Goal: Task Accomplishment & Management: Manage account settings

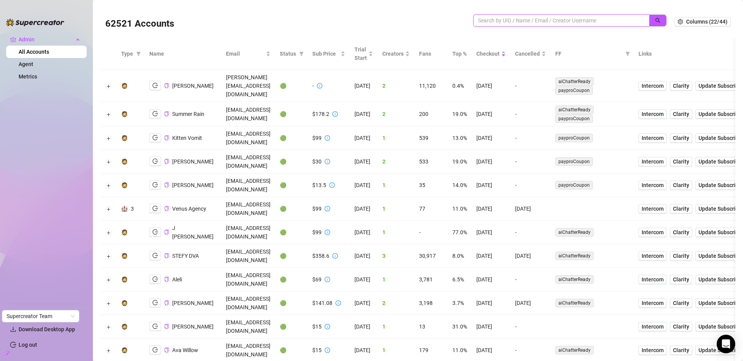
click at [529, 21] on input "search" at bounding box center [558, 20] width 161 height 9
type input "presti"
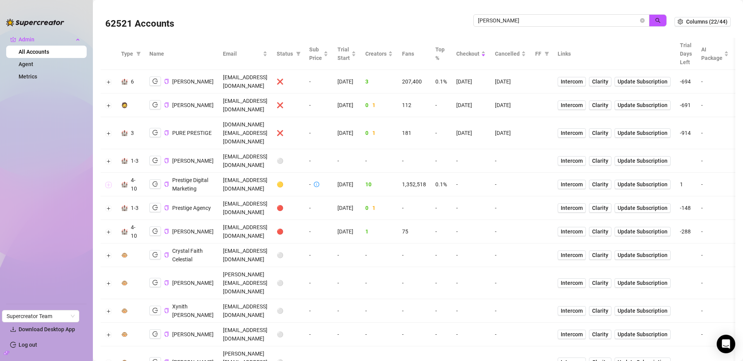
click at [109, 182] on button "Expand row" at bounding box center [109, 185] width 6 height 6
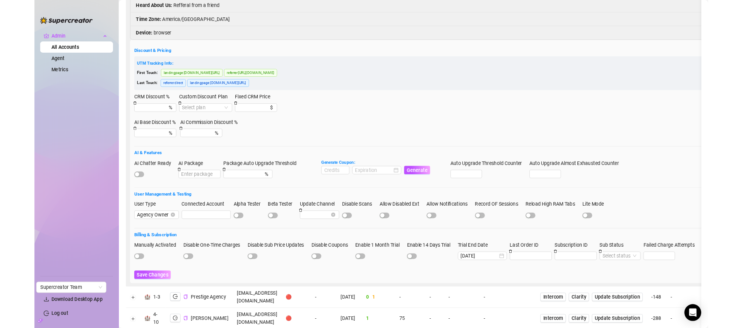
scroll to position [278, 0]
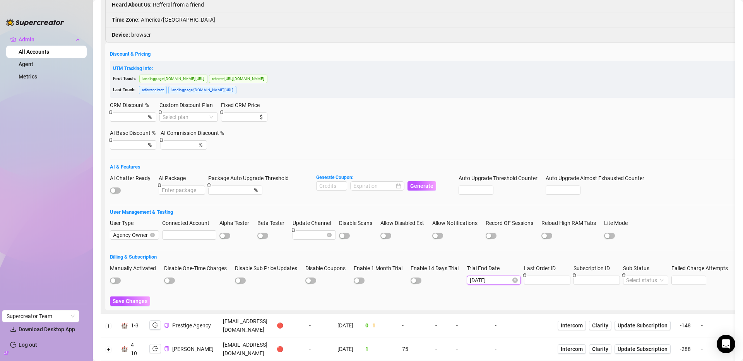
click at [504, 276] on input "2025-08-29" at bounding box center [490, 280] width 41 height 9
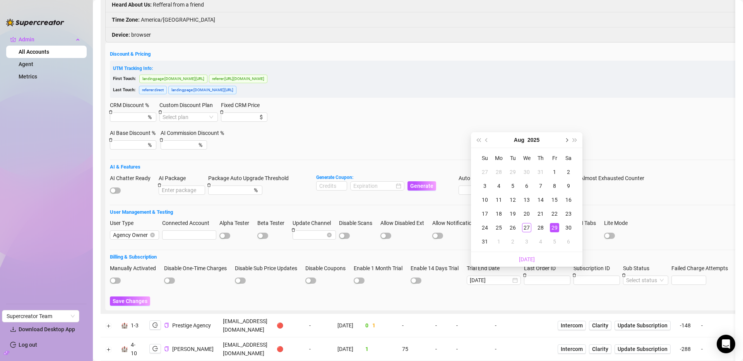
click at [568, 140] on span "Next month (PageDown)" at bounding box center [566, 140] width 4 height 4
type input "2025-09-13"
click at [567, 186] on div "13" at bounding box center [568, 185] width 9 height 9
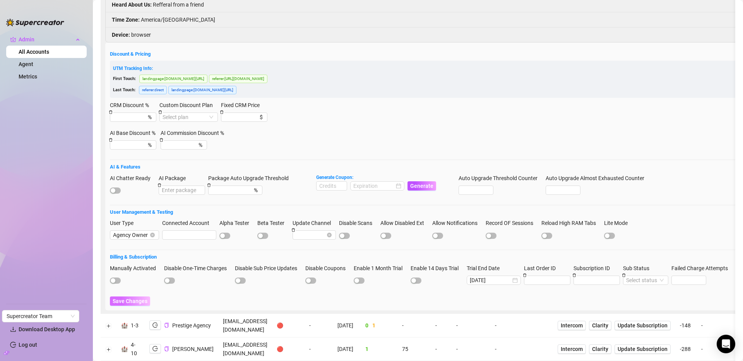
click at [125, 298] on span "Save Changes" at bounding box center [130, 301] width 35 height 6
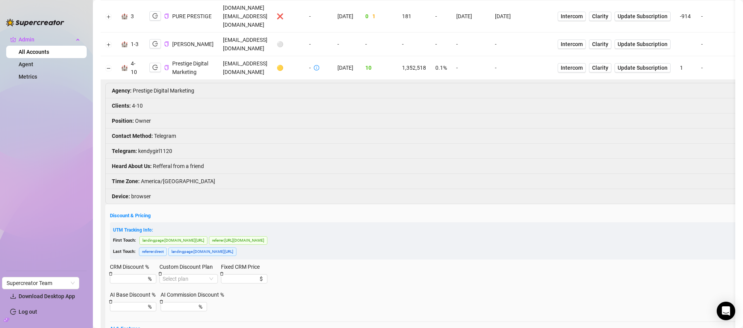
scroll to position [0, 0]
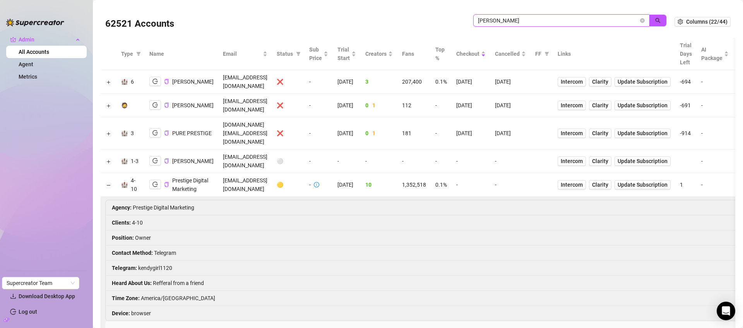
click at [529, 18] on input "presti" at bounding box center [558, 20] width 161 height 9
drag, startPoint x: 653, startPoint y: 16, endPoint x: 717, endPoint y: 41, distance: 68.6
click at [654, 15] on button "button" at bounding box center [658, 20] width 18 height 12
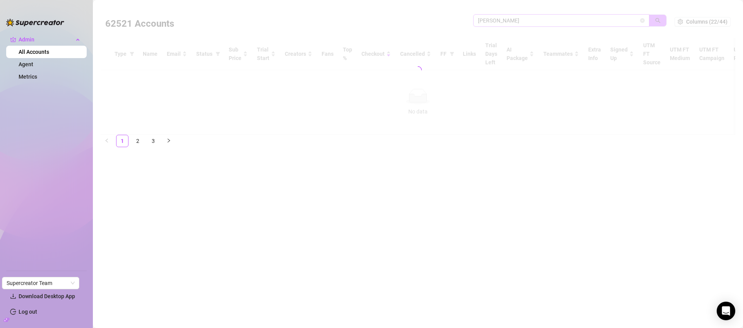
type input "josh"
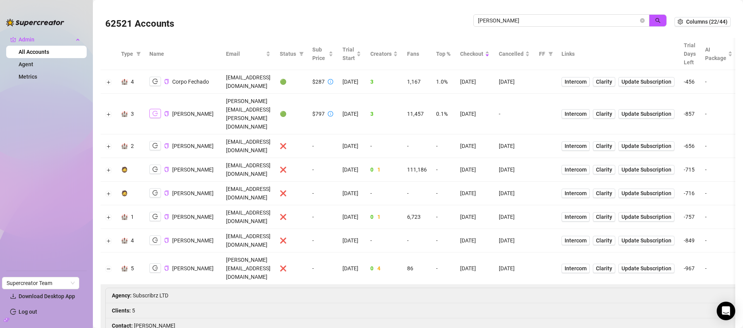
click at [154, 111] on icon "logout" at bounding box center [154, 113] width 5 height 5
click at [108, 111] on button "Expand row" at bounding box center [109, 114] width 6 height 6
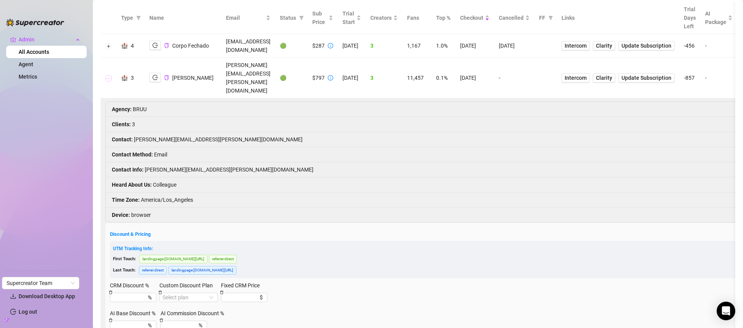
scroll to position [39, 0]
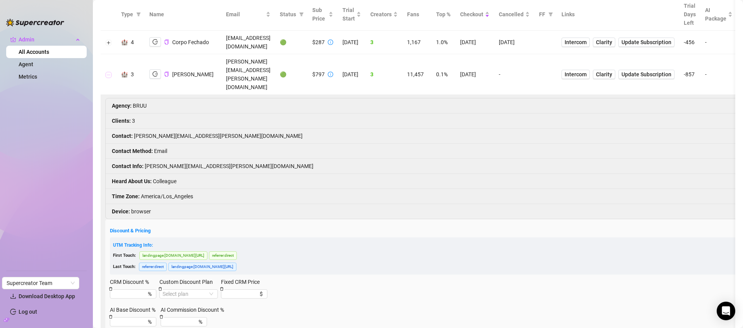
click at [110, 72] on button "Collapse row" at bounding box center [109, 75] width 6 height 6
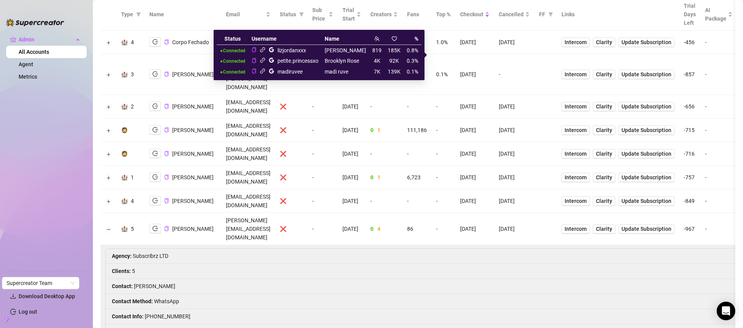
click at [265, 70] on icon "link" at bounding box center [263, 71] width 6 height 6
click at [265, 61] on icon "link" at bounding box center [263, 60] width 6 height 6
click at [265, 50] on icon "link" at bounding box center [263, 50] width 6 height 6
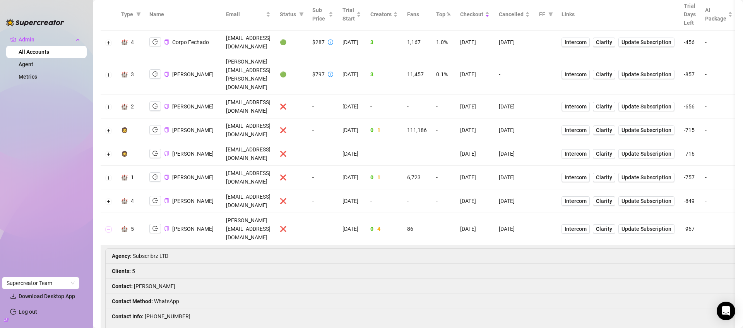
click at [109, 226] on button "Collapse row" at bounding box center [109, 229] width 6 height 6
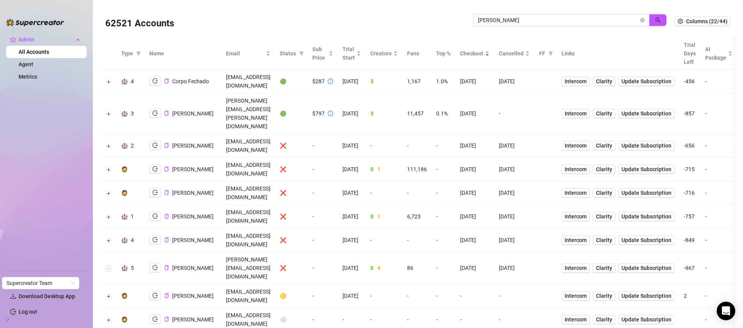
scroll to position [0, 0]
click at [110, 111] on button "Expand row" at bounding box center [109, 114] width 6 height 6
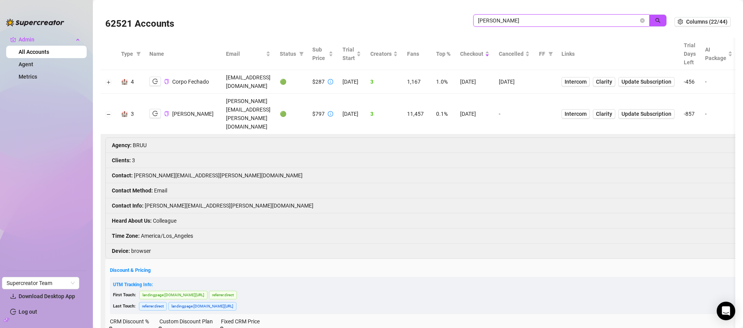
click at [554, 17] on input "josh" at bounding box center [558, 20] width 161 height 9
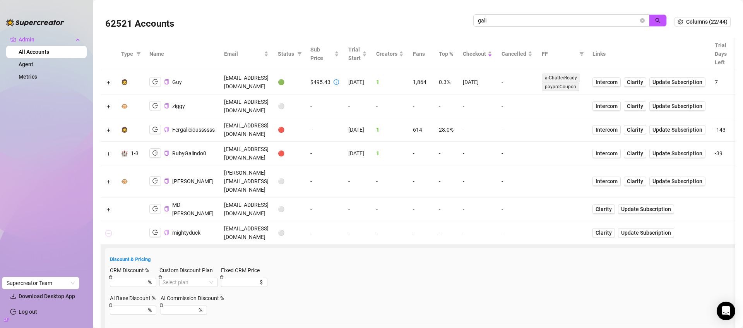
click at [107, 230] on button "Collapse row" at bounding box center [109, 233] width 6 height 6
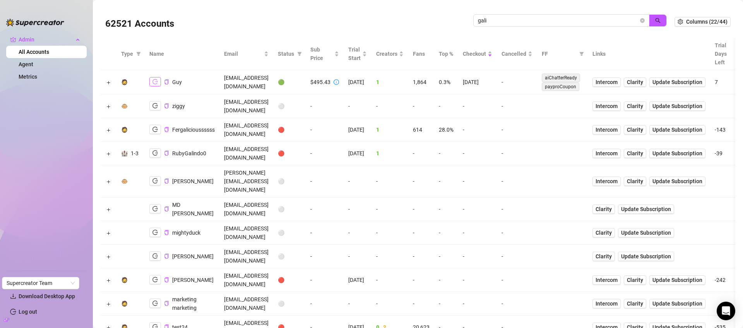
click at [157, 80] on icon "logout" at bounding box center [154, 81] width 5 height 5
click at [541, 22] on input "gali" at bounding box center [558, 20] width 161 height 9
type input "felic"
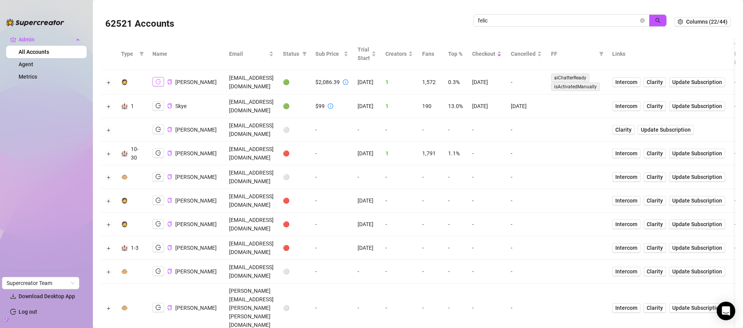
click at [157, 83] on icon "logout" at bounding box center [158, 81] width 5 height 5
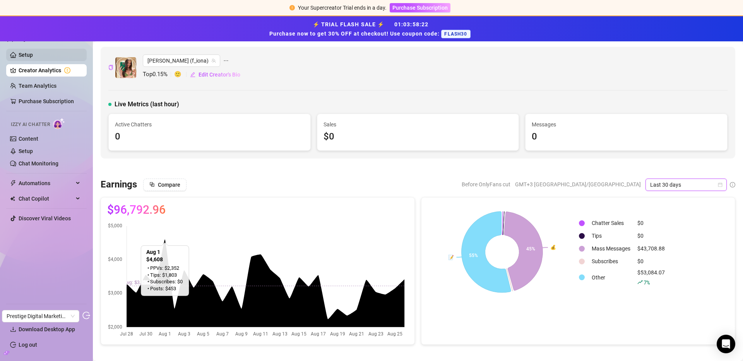
click at [33, 54] on link "Setup" at bounding box center [26, 55] width 14 height 6
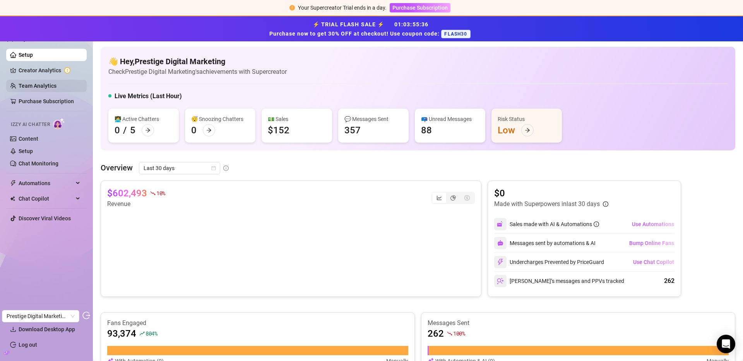
click at [34, 89] on link "Team Analytics" at bounding box center [38, 86] width 38 height 6
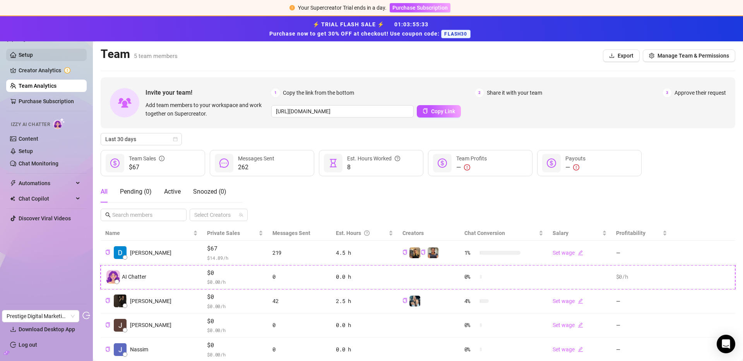
click at [33, 56] on link "Setup" at bounding box center [26, 55] width 14 height 6
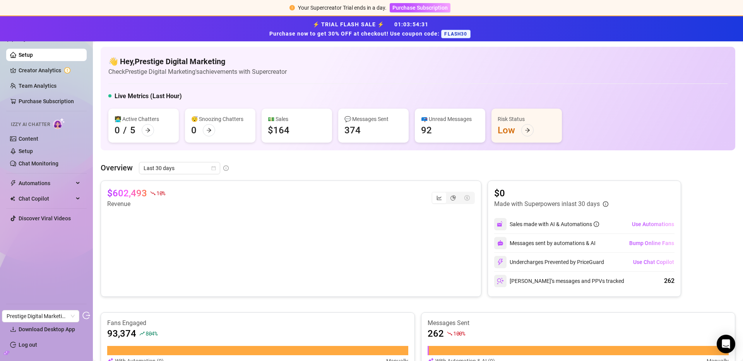
click at [382, 228] on canvas at bounding box center [289, 247] width 364 height 77
click at [21, 139] on link "Content" at bounding box center [29, 139] width 20 height 6
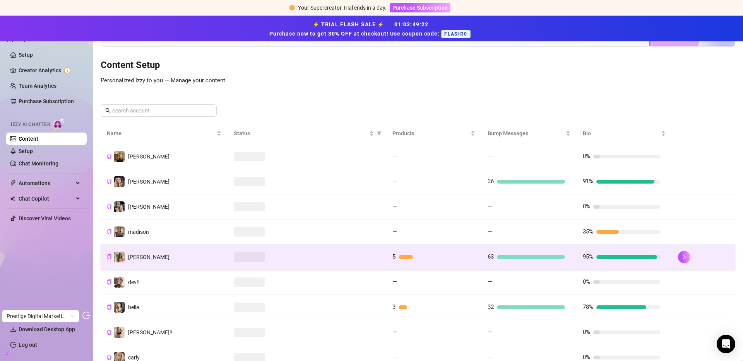
scroll to position [126, 0]
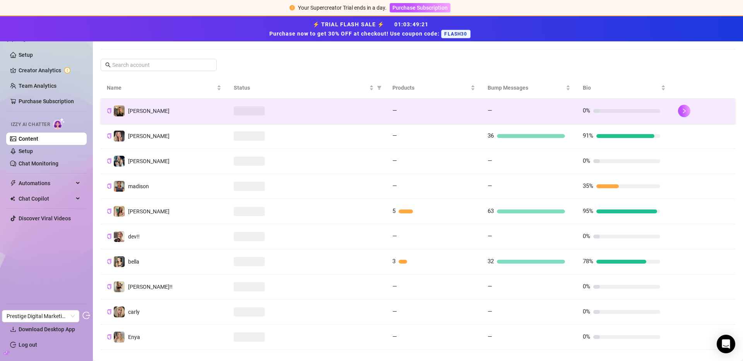
click at [299, 118] on td at bounding box center [307, 111] width 159 height 25
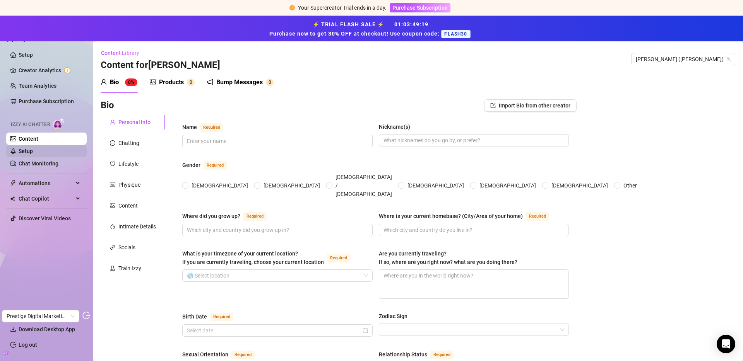
click at [33, 150] on link "Setup" at bounding box center [26, 151] width 14 height 6
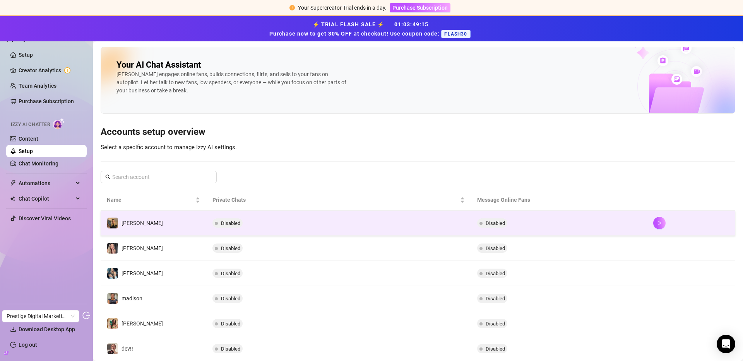
click at [263, 214] on td "Disabled" at bounding box center [338, 223] width 264 height 25
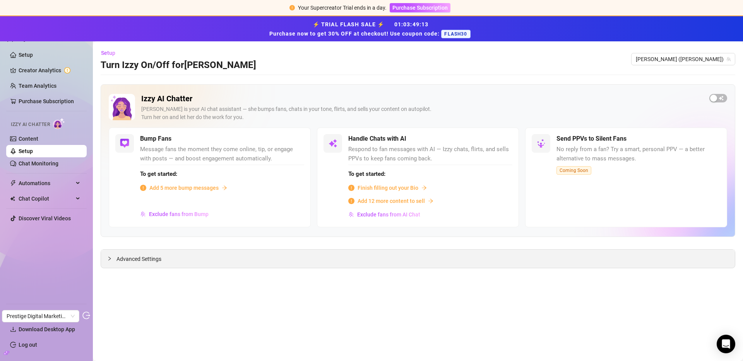
click at [193, 258] on div "Advanced Settings" at bounding box center [418, 259] width 634 height 18
click at [151, 259] on span "Advanced Settings" at bounding box center [138, 259] width 45 height 9
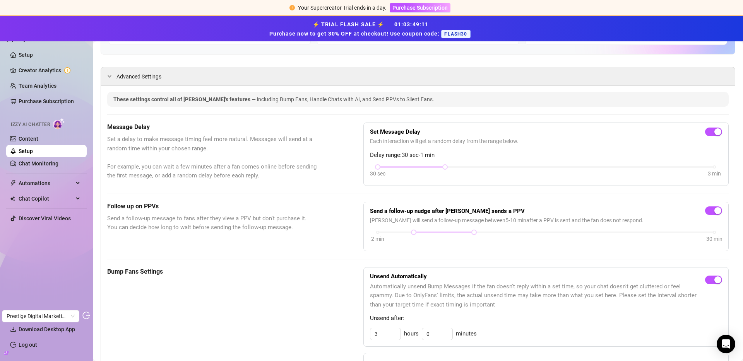
scroll to position [243, 0]
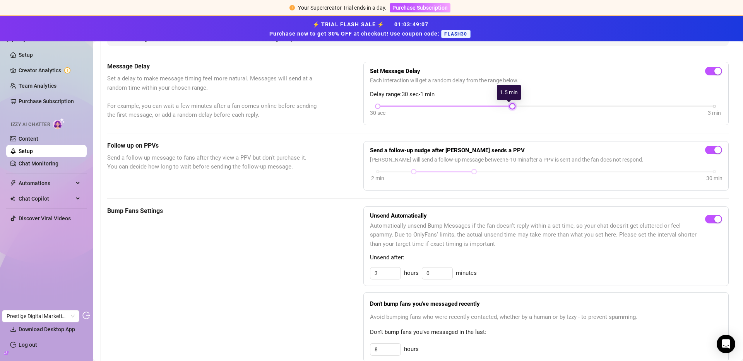
drag, startPoint x: 441, startPoint y: 105, endPoint x: 505, endPoint y: 106, distance: 64.2
click at [510, 106] on div at bounding box center [512, 106] width 4 height 4
drag, startPoint x: 400, startPoint y: 107, endPoint x: 409, endPoint y: 107, distance: 8.9
click at [409, 107] on div "30 sec 3 min" at bounding box center [546, 105] width 337 height 3
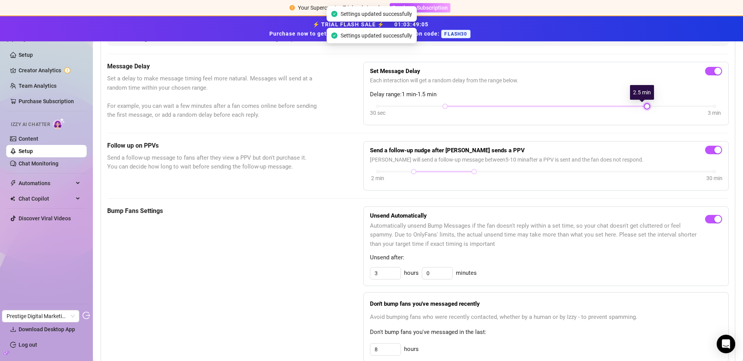
drag, startPoint x: 511, startPoint y: 106, endPoint x: 624, endPoint y: 100, distance: 112.8
click at [624, 100] on div "Set Message Delay Each interaction will get a random delay from the range below…" at bounding box center [546, 93] width 352 height 50
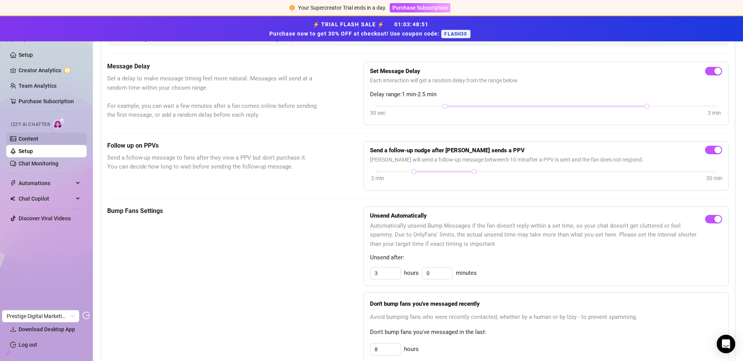
click at [36, 137] on link "Content" at bounding box center [29, 139] width 20 height 6
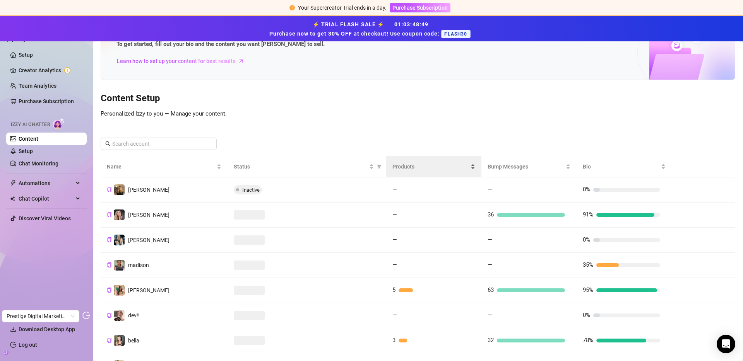
scroll to position [65, 0]
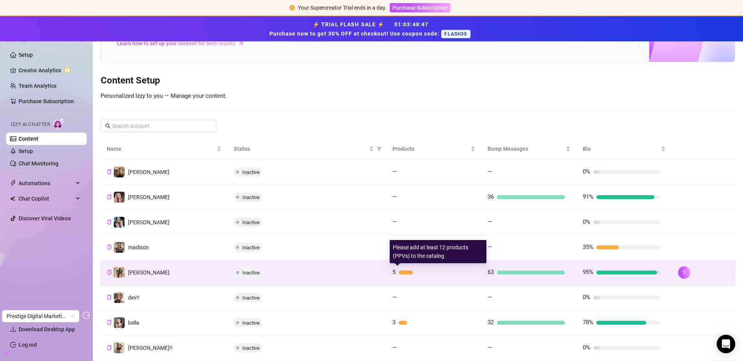
click at [421, 272] on div at bounding box center [434, 273] width 71 height 4
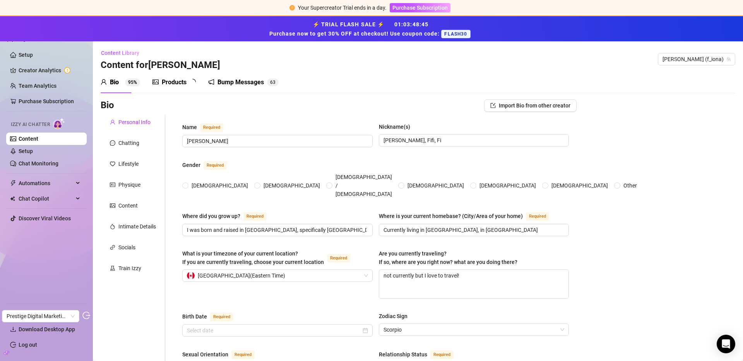
radio input "true"
type input "October 23rd, 2003"
click at [236, 79] on div "Bump Messages" at bounding box center [242, 82] width 46 height 9
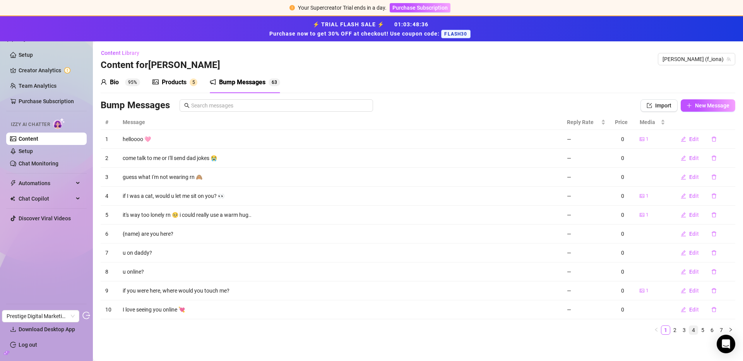
click at [689, 330] on link "4" at bounding box center [693, 330] width 9 height 9
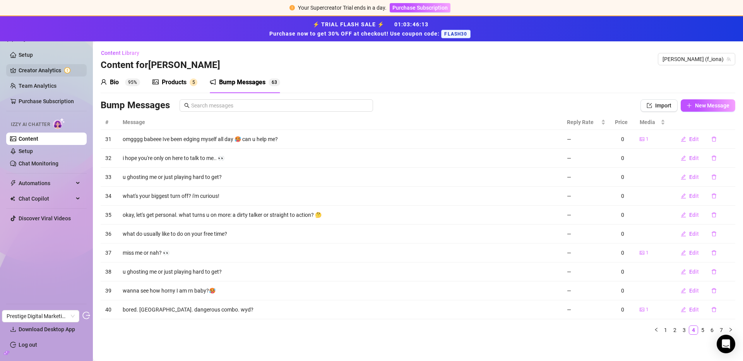
click at [35, 75] on link "Creator Analytics" at bounding box center [50, 70] width 62 height 12
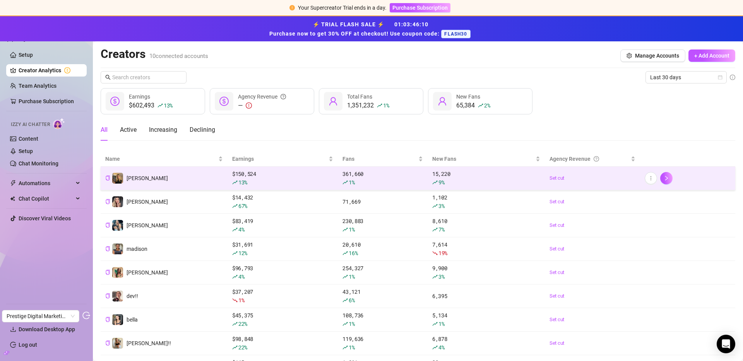
click at [165, 181] on td "kendall" at bounding box center [164, 179] width 127 height 24
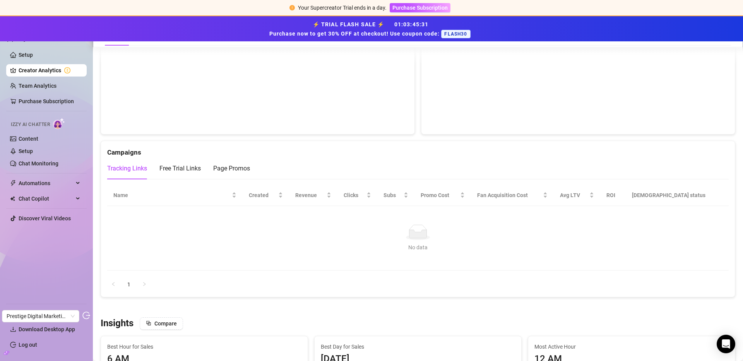
scroll to position [702, 0]
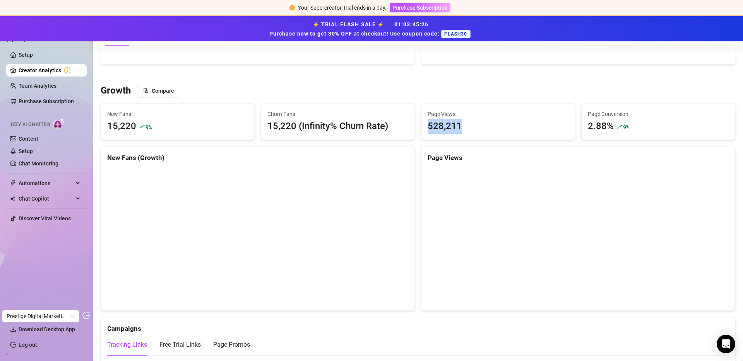
drag, startPoint x: 426, startPoint y: 127, endPoint x: 470, endPoint y: 129, distance: 44.2
click at [470, 129] on div "528,211" at bounding box center [498, 126] width 141 height 15
click at [433, 130] on div "528,211" at bounding box center [445, 126] width 34 height 15
click at [428, 128] on div "528,211" at bounding box center [445, 126] width 34 height 15
drag, startPoint x: 423, startPoint y: 127, endPoint x: 472, endPoint y: 125, distance: 49.5
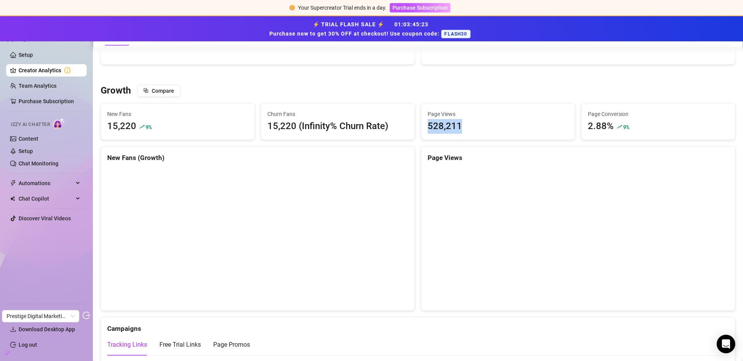
click at [472, 125] on div "Page Views 528,211" at bounding box center [497, 122] width 153 height 36
drag, startPoint x: 583, startPoint y: 126, endPoint x: 609, endPoint y: 127, distance: 25.9
click at [609, 127] on div "2.88% 9 %" at bounding box center [658, 126] width 141 height 15
click at [591, 128] on div "2.88%" at bounding box center [601, 126] width 26 height 15
drag, startPoint x: 585, startPoint y: 128, endPoint x: 594, endPoint y: 129, distance: 8.9
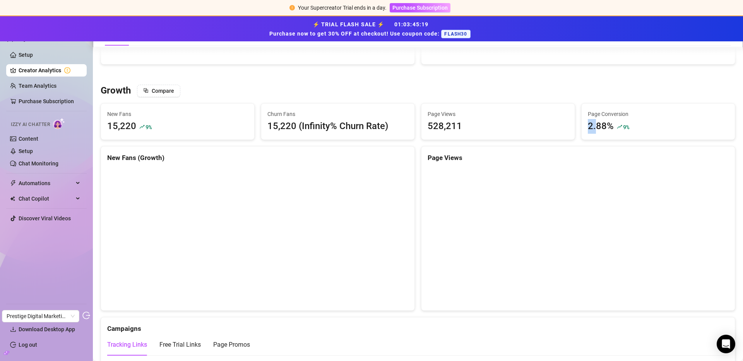
click at [594, 129] on div "2.88%" at bounding box center [601, 126] width 26 height 15
drag, startPoint x: 582, startPoint y: 127, endPoint x: 617, endPoint y: 130, distance: 35.3
click at [617, 130] on div "Page Conversion 2.88% 9 %" at bounding box center [658, 122] width 153 height 36
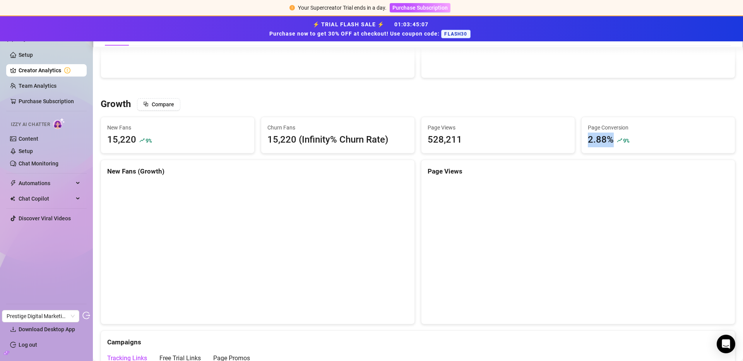
scroll to position [691, 0]
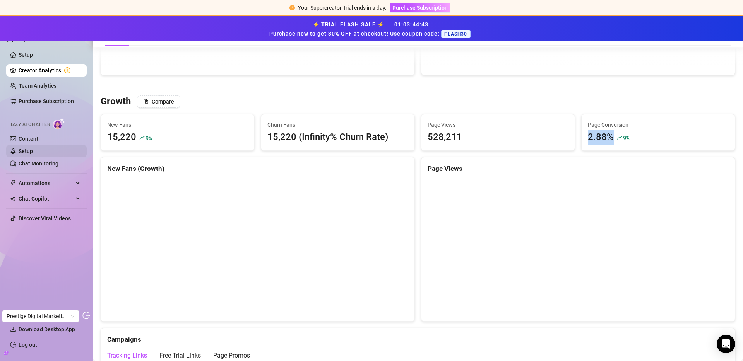
click at [33, 148] on link "Setup" at bounding box center [26, 151] width 14 height 6
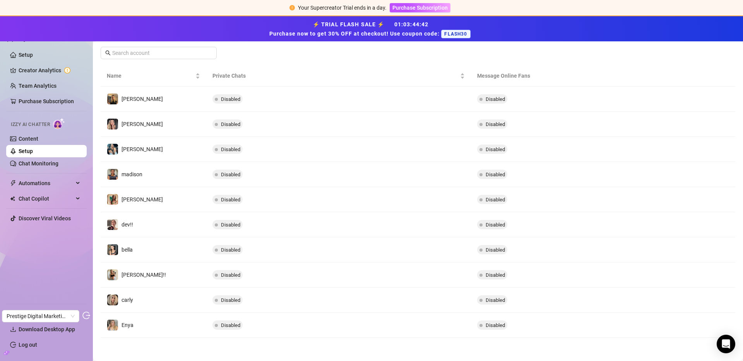
scroll to position [124, 0]
click at [34, 137] on link "Content" at bounding box center [29, 139] width 20 height 6
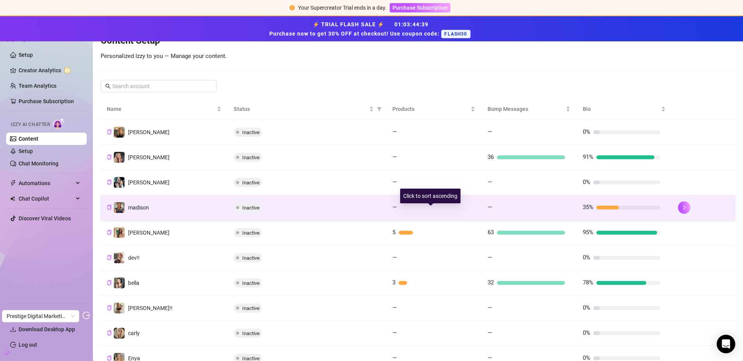
scroll to position [135, 0]
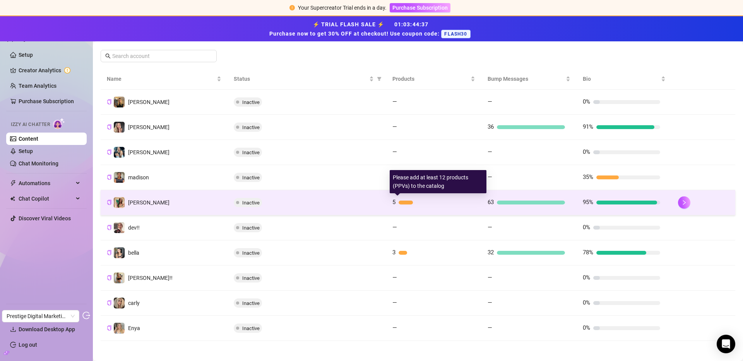
click at [436, 204] on div at bounding box center [434, 203] width 71 height 4
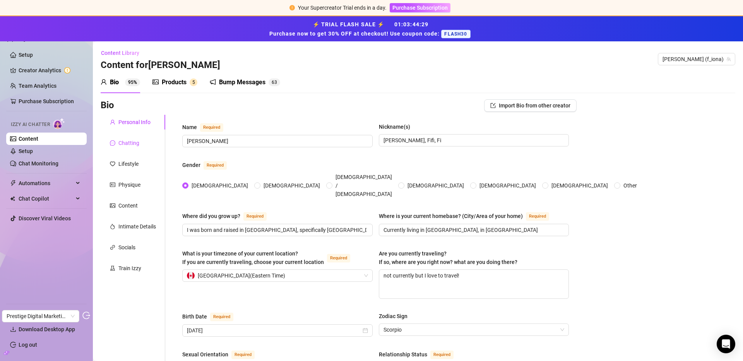
click at [126, 142] on div "Chatting" at bounding box center [128, 143] width 21 height 9
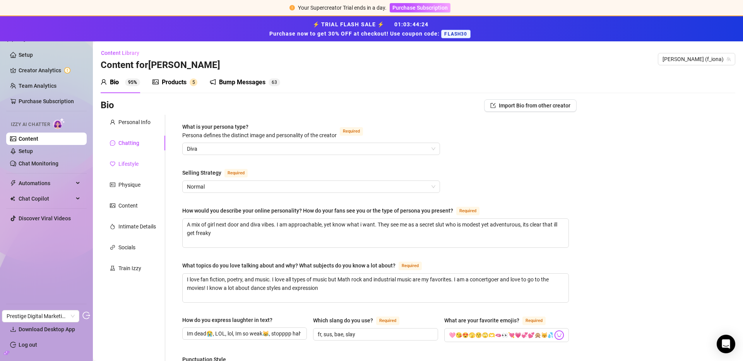
click at [126, 163] on div "Lifestyle" at bounding box center [128, 164] width 20 height 9
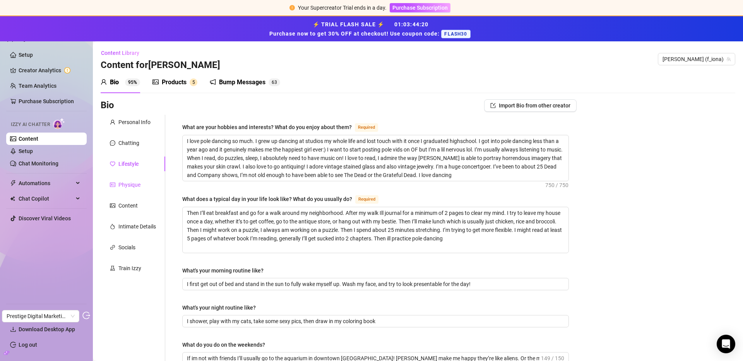
click at [135, 182] on div "Physique" at bounding box center [129, 185] width 22 height 9
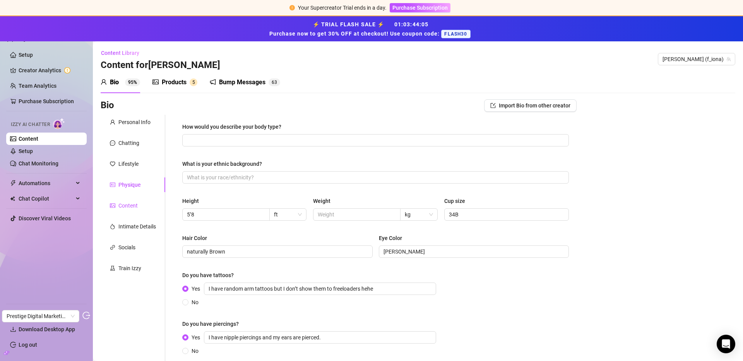
click at [124, 205] on div "Content" at bounding box center [127, 206] width 19 height 9
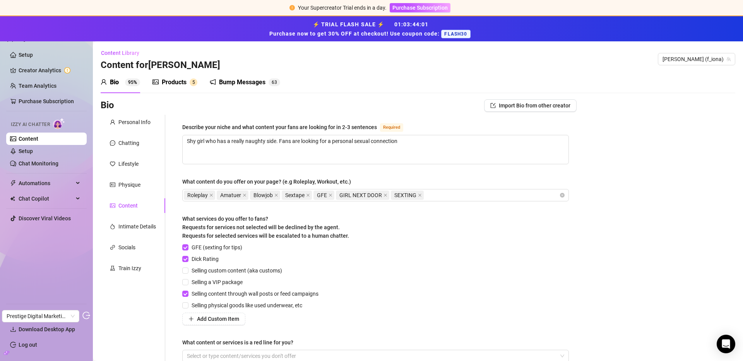
click at [186, 86] on div "Products" at bounding box center [174, 82] width 25 height 9
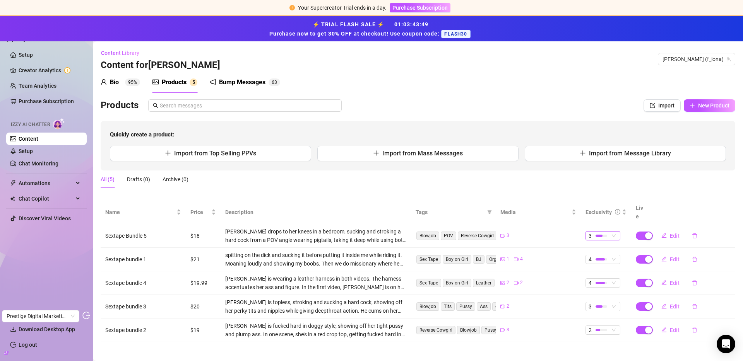
click at [607, 232] on div "3" at bounding box center [598, 236] width 21 height 9
click at [36, 136] on link "Content" at bounding box center [29, 139] width 20 height 6
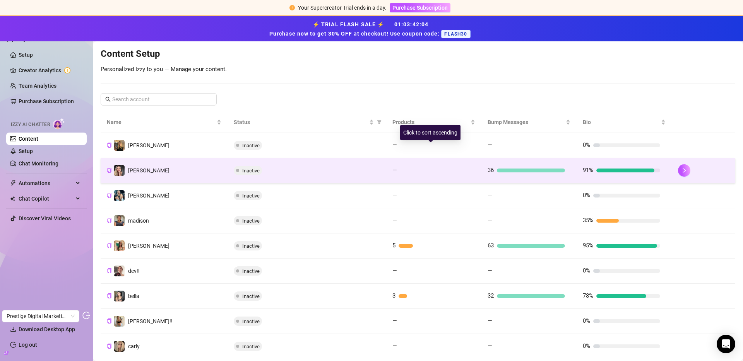
scroll to position [119, 0]
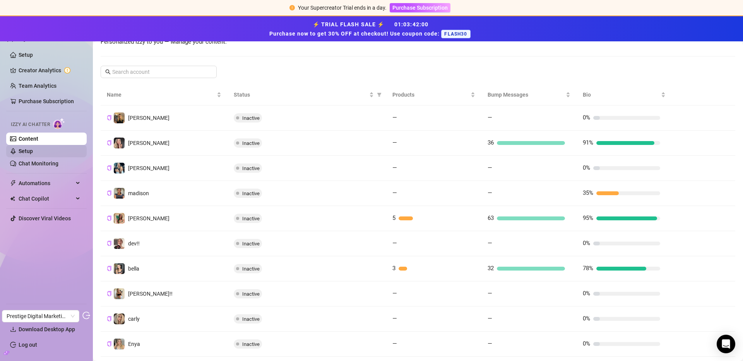
click at [31, 148] on link "Setup" at bounding box center [26, 151] width 14 height 6
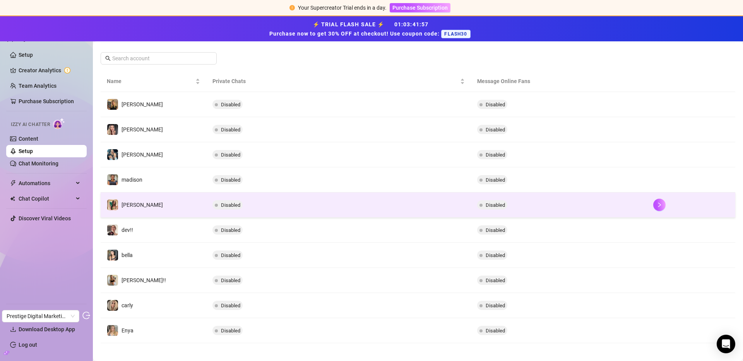
click at [169, 204] on td "fiona" at bounding box center [154, 205] width 106 height 25
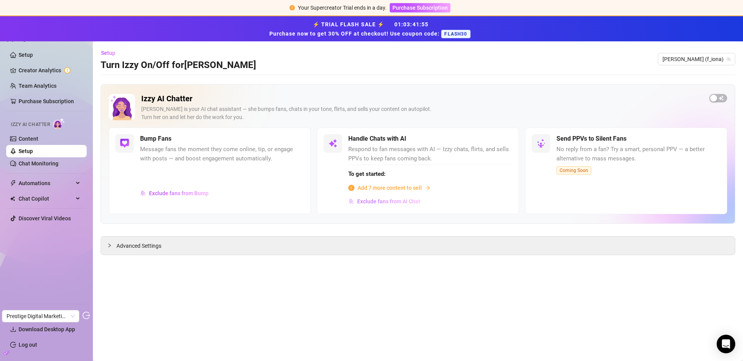
click at [392, 202] on span "Exclude fans from AI Chat" at bounding box center [388, 201] width 63 height 6
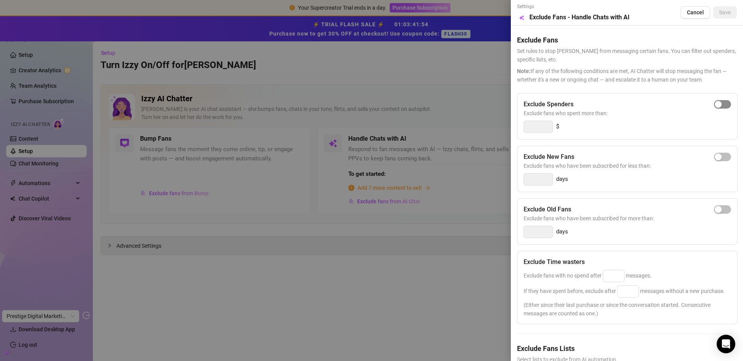
click at [715, 103] on div "button" at bounding box center [718, 104] width 7 height 7
click at [535, 127] on input "300" at bounding box center [538, 127] width 29 height 12
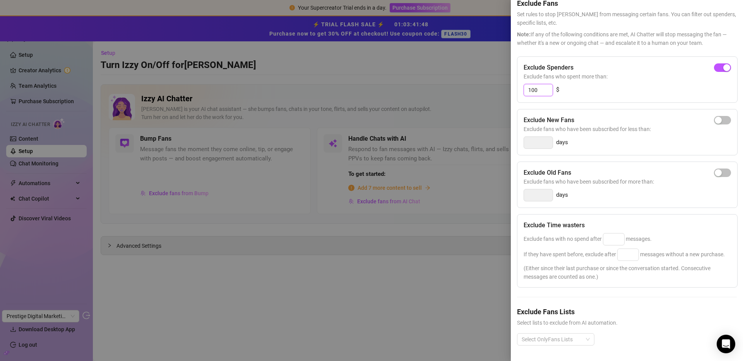
scroll to position [41, 0]
click at [568, 345] on div at bounding box center [551, 339] width 66 height 11
type input "100"
click at [640, 336] on div "Exclude Fans Lists Select lists to exclude from AI automation. Select OnlyFans …" at bounding box center [627, 332] width 220 height 51
click at [42, 72] on div at bounding box center [371, 180] width 743 height 361
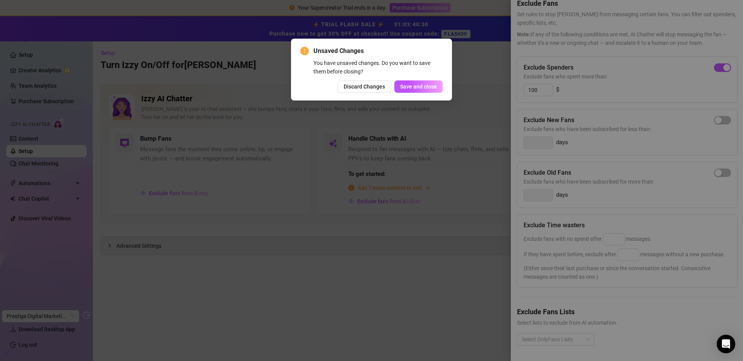
click at [39, 70] on div "Unsaved Changes You have unsaved changes. Do you want to save them before closi…" at bounding box center [371, 180] width 743 height 361
click at [357, 89] on span "Discard Changes" at bounding box center [364, 87] width 41 height 6
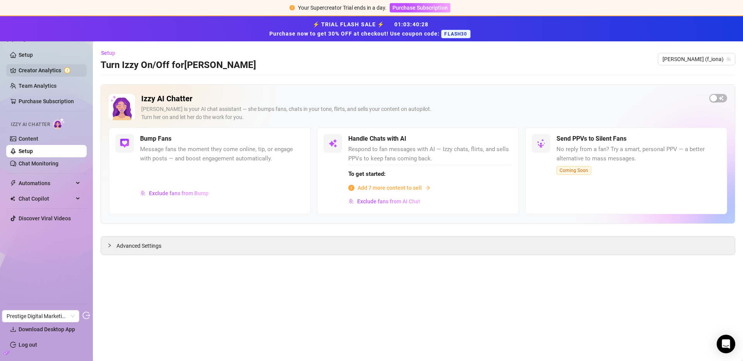
click at [40, 76] on link "Creator Analytics" at bounding box center [50, 70] width 62 height 12
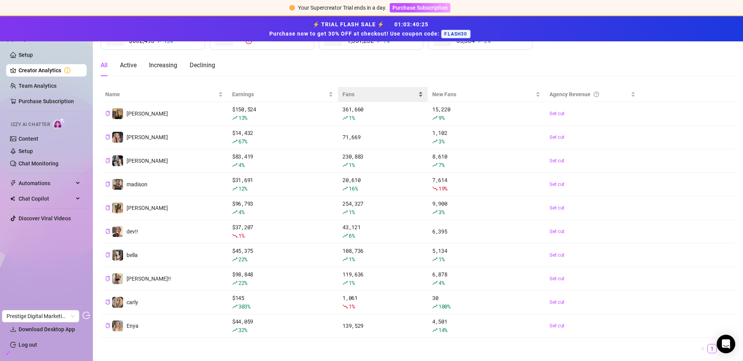
scroll to position [44, 0]
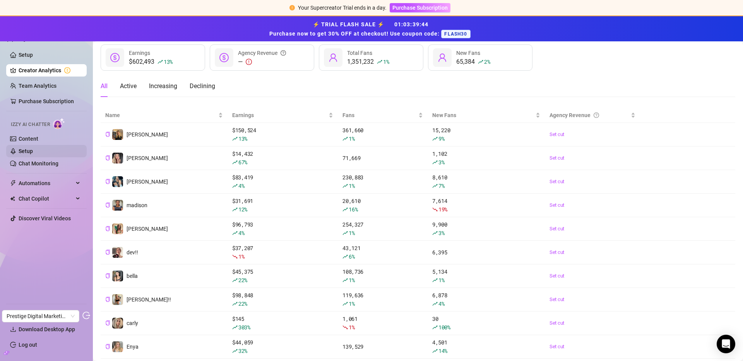
click at [33, 149] on link "Setup" at bounding box center [26, 151] width 14 height 6
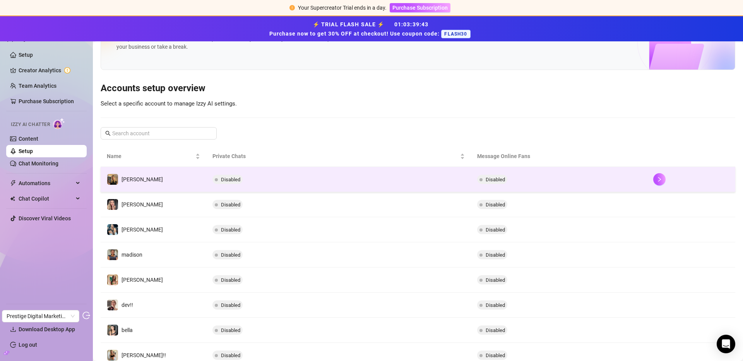
click at [176, 182] on td "kendall" at bounding box center [154, 179] width 106 height 25
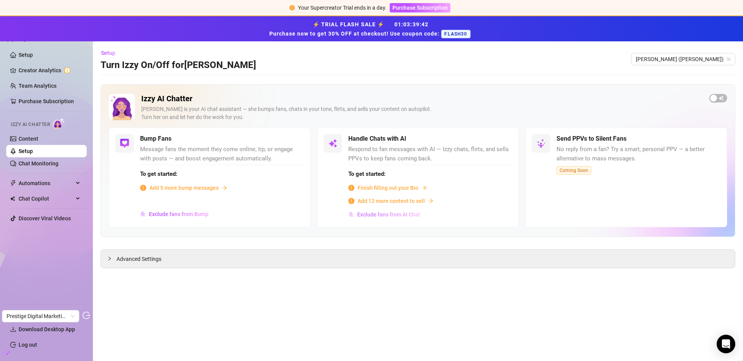
click at [379, 213] on span "Exclude fans from AI Chat" at bounding box center [388, 215] width 63 height 6
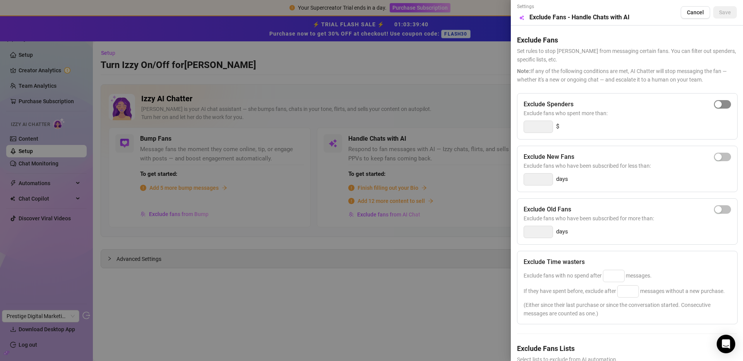
click at [718, 106] on span "button" at bounding box center [722, 104] width 17 height 9
click at [534, 130] on input "300" at bounding box center [538, 127] width 29 height 12
type input "10"
click at [692, 9] on span "Cancel" at bounding box center [695, 12] width 17 height 6
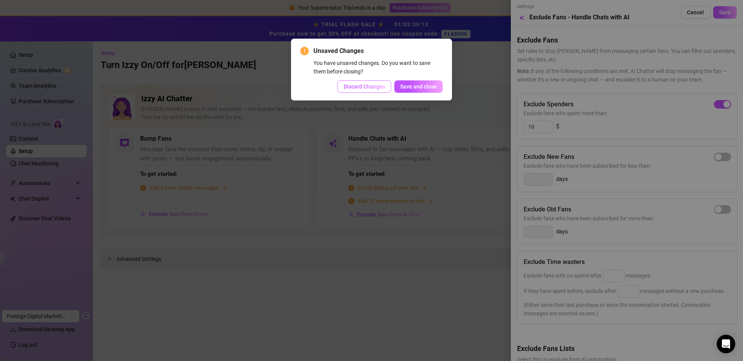
click at [372, 84] on span "Discard Changes" at bounding box center [364, 87] width 41 height 6
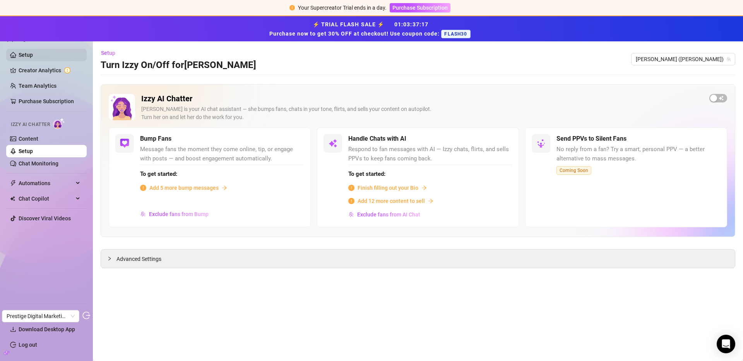
click at [21, 56] on link "Setup" at bounding box center [26, 55] width 14 height 6
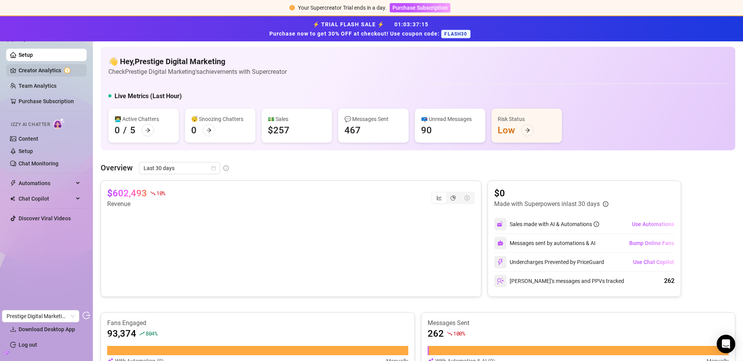
click at [46, 71] on link "Creator Analytics" at bounding box center [50, 70] width 62 height 12
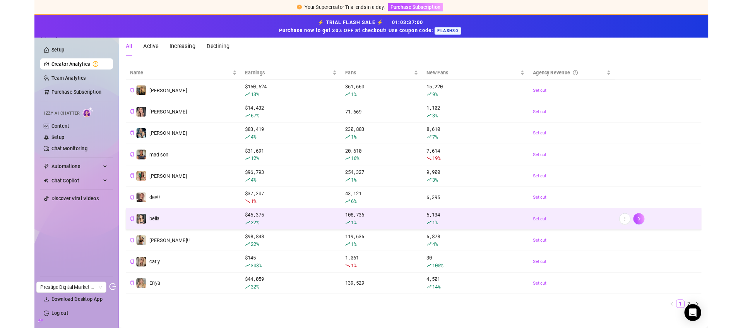
scroll to position [77, 0]
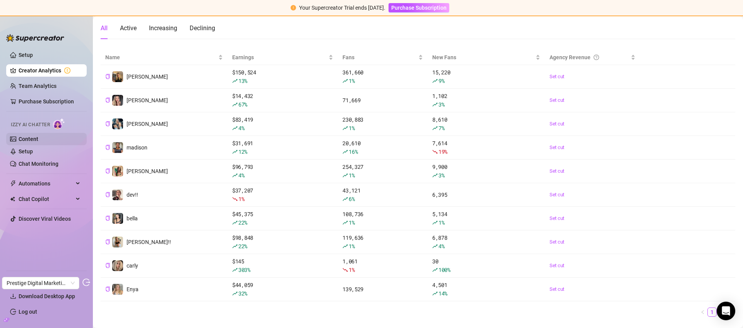
click at [38, 136] on link "Content" at bounding box center [29, 139] width 20 height 6
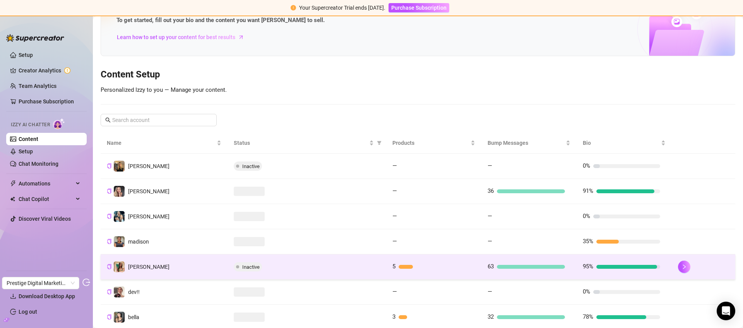
scroll to position [119, 0]
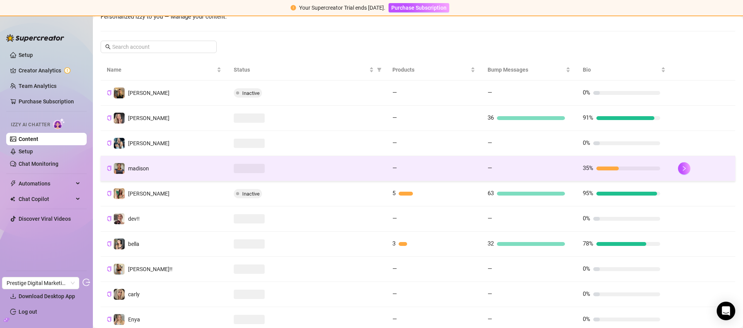
click at [328, 174] on td at bounding box center [307, 168] width 159 height 25
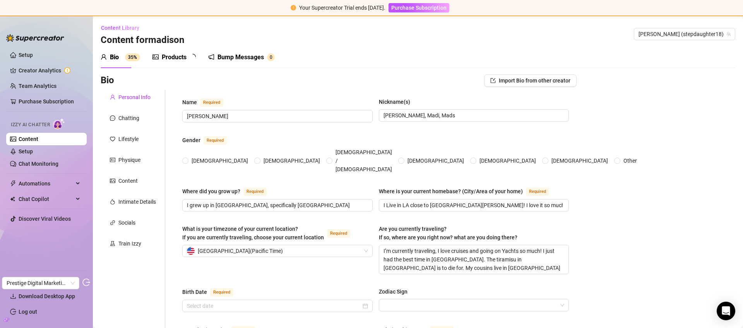
radio input "true"
click at [162, 54] on div "Products" at bounding box center [174, 57] width 25 height 9
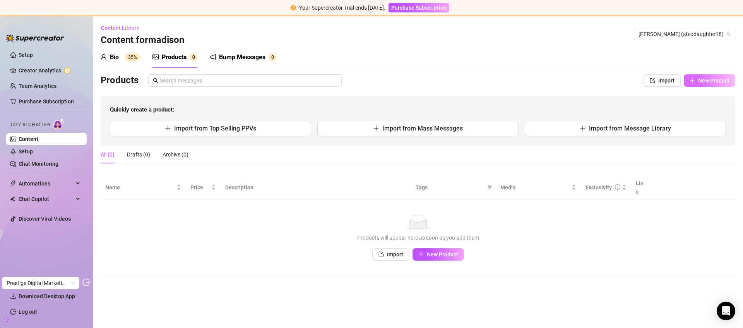
click at [705, 80] on span "New Product" at bounding box center [713, 80] width 31 height 6
type textarea "Type your message here..."
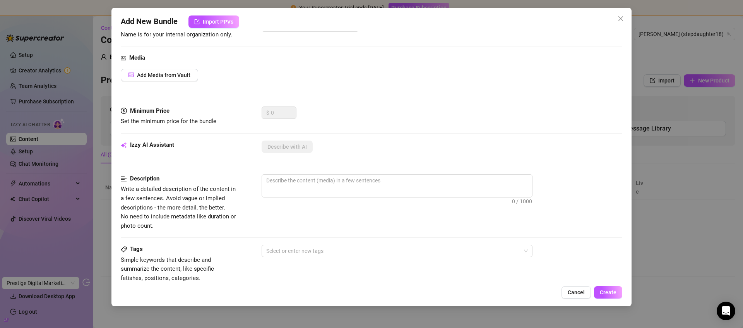
scroll to position [74, 0]
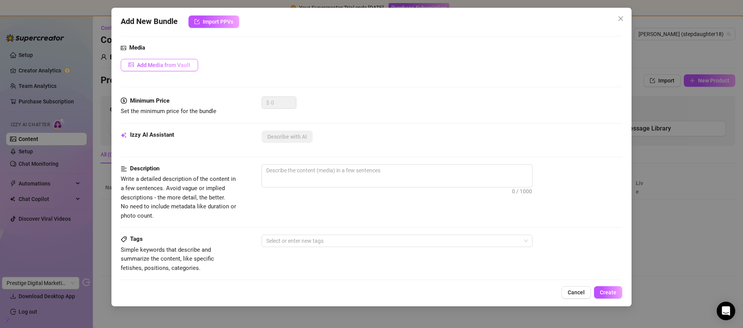
click at [171, 67] on span "Add Media from Vault" at bounding box center [163, 65] width 53 height 6
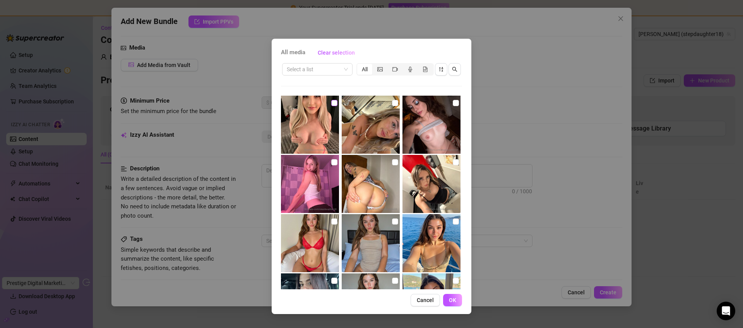
click at [331, 103] on input "checkbox" at bounding box center [334, 103] width 6 height 6
checkbox input "true"
click at [448, 297] on button "OK" at bounding box center [452, 300] width 19 height 12
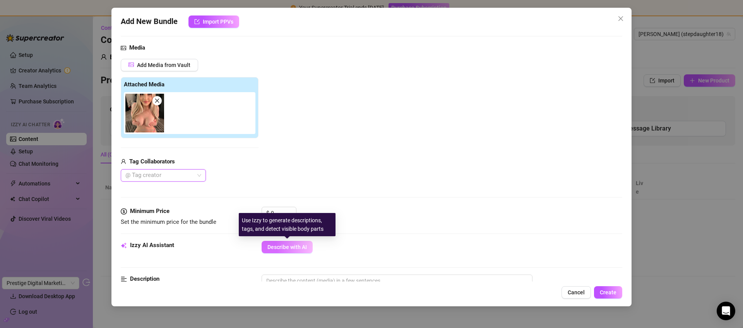
click at [281, 246] on span "Describe with AI" at bounding box center [286, 247] width 39 height 6
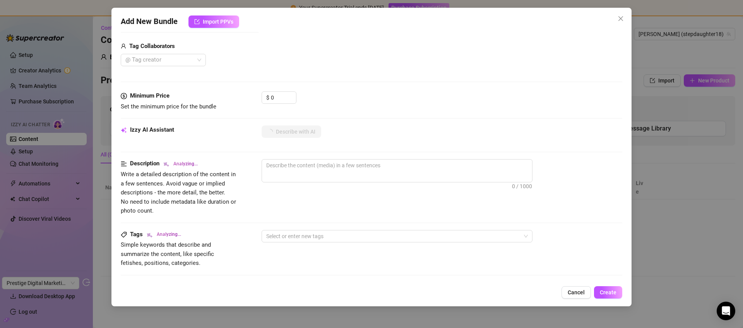
scroll to position [209, 0]
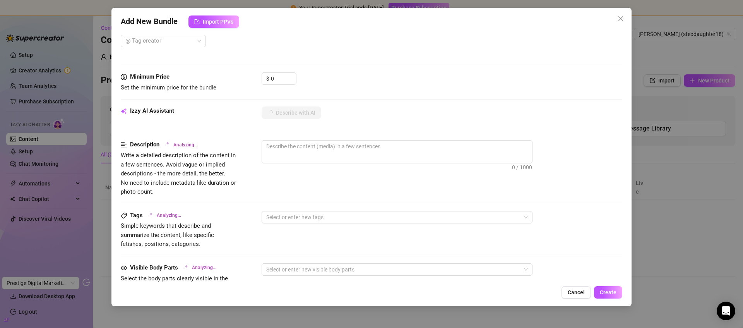
type textarea "Madison"
type textarea "Madison is"
type textarea "Madison is topless,"
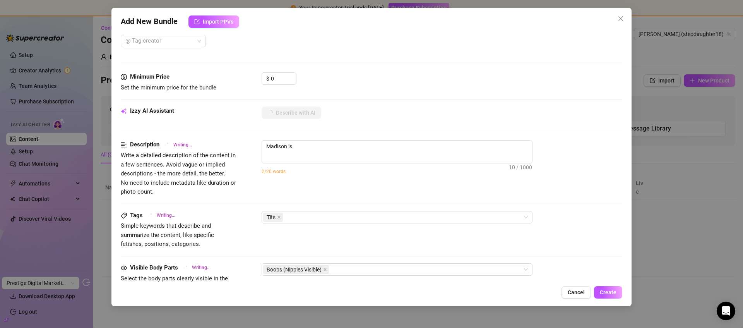
type textarea "Madison is topless,"
type textarea "Madison is topless, wearing"
type textarea "Madison is topless, wearing only"
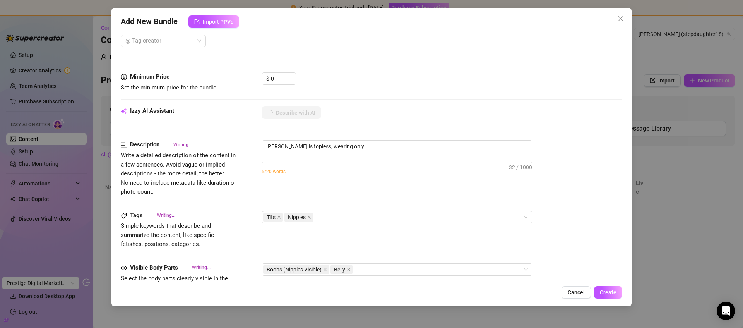
type textarea "Madison is topless, wearing only peach-colored"
type textarea "Madison is topless, wearing only peach-colored panties,"
type textarea "Madison is topless, wearing only peach-colored panties, cupping"
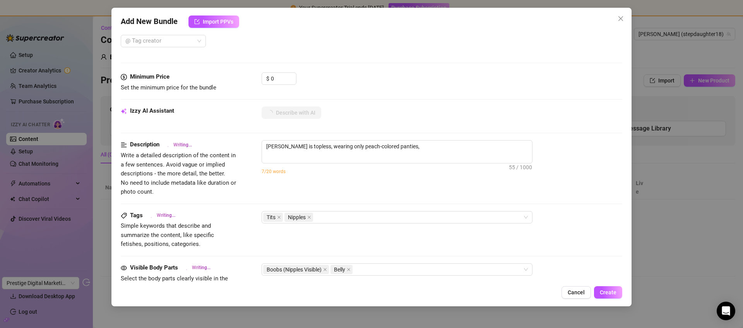
type textarea "Madison is topless, wearing only peach-colored panties, cupping"
type textarea "Madison is topless, wearing only peach-colored panties, cupping her"
type textarea "Madison is topless, wearing only peach-colored panties, cupping her big"
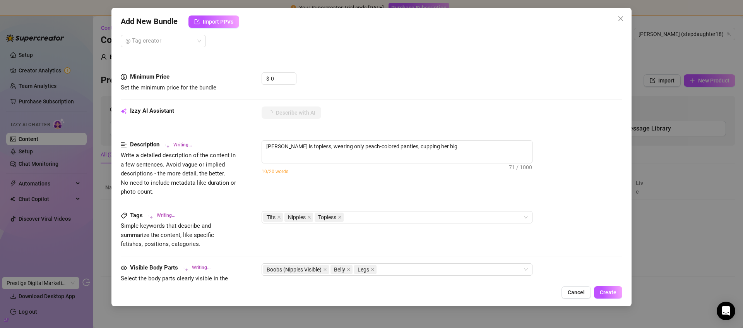
type textarea "Madison is topless, wearing only peach-colored panties, cupping her big bare"
type textarea "Madison is topless, wearing only peach-colored panties, cupping her big bare ti…"
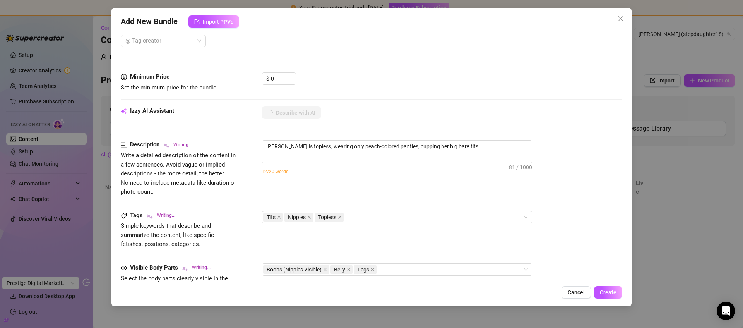
type textarea "Madison is topless, wearing only peach-colored panties, cupping her big bare ti…"
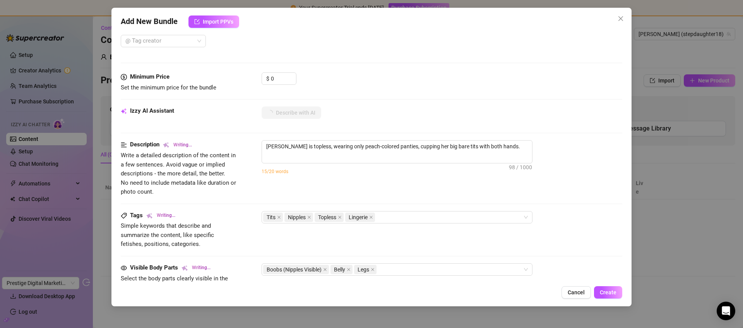
type textarea "Madison is topless, wearing only peach-colored panties, cupping her big bare ti…"
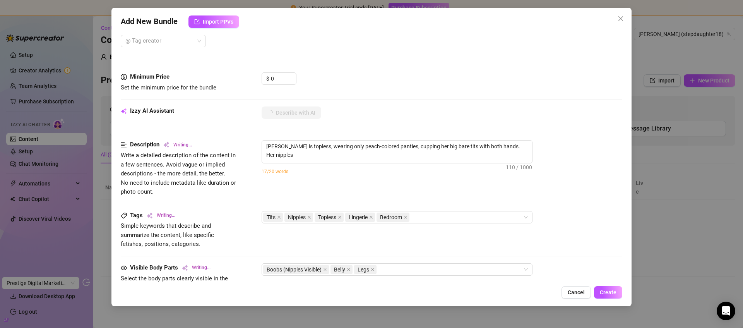
type textarea "Madison is topless, wearing only peach-colored panties, cupping her big bare ti…"
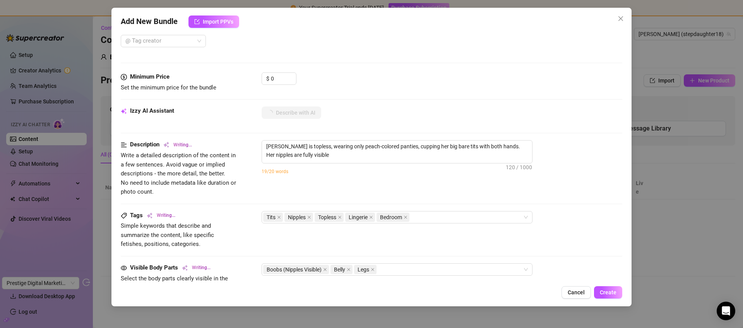
type textarea "Madison is topless, wearing only peach-colored panties, cupping her big bare ti…"
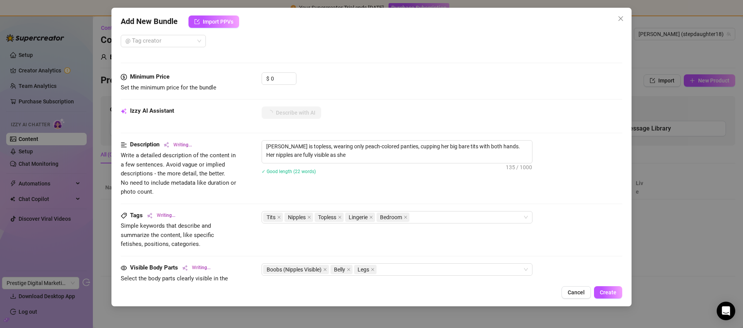
type textarea "Madison is topless, wearing only peach-colored panties, cupping her big bare ti…"
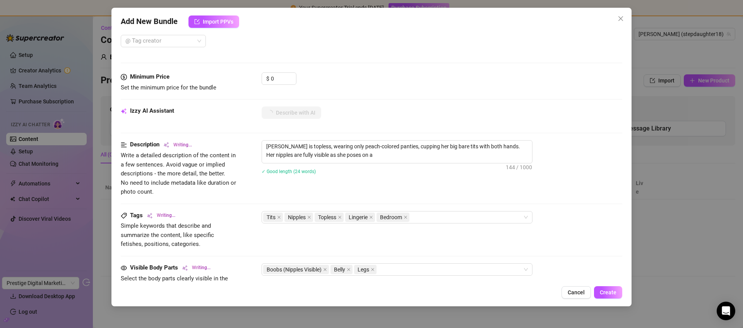
type textarea "Madison is topless, wearing only peach-colored panties, cupping her big bare ti…"
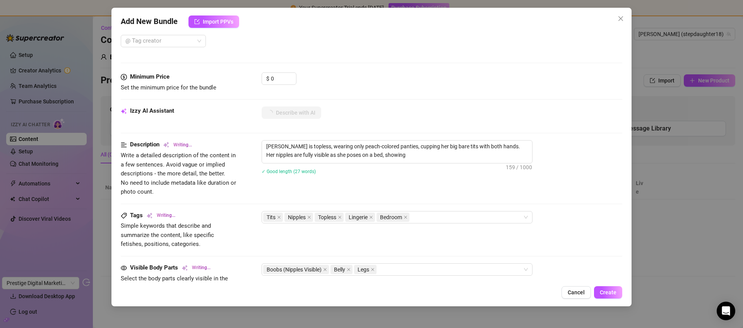
type textarea "Madison is topless, wearing only peach-colored panties, cupping her big bare ti…"
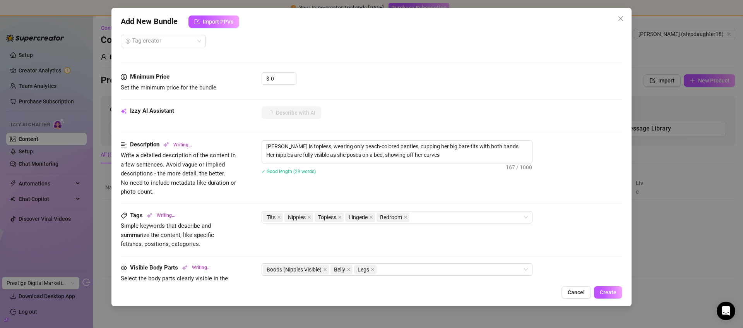
type textarea "Madison is topless, wearing only peach-colored panties, cupping her big bare ti…"
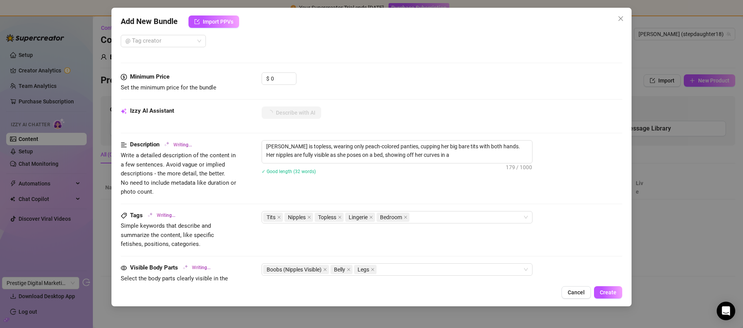
type textarea "Madison is topless, wearing only peach-colored panties, cupping her big bare ti…"
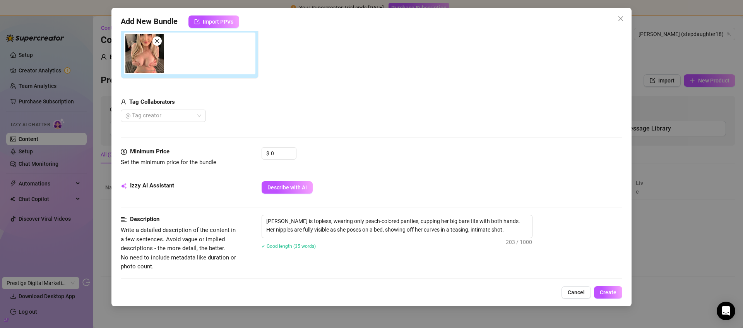
scroll to position [88, 0]
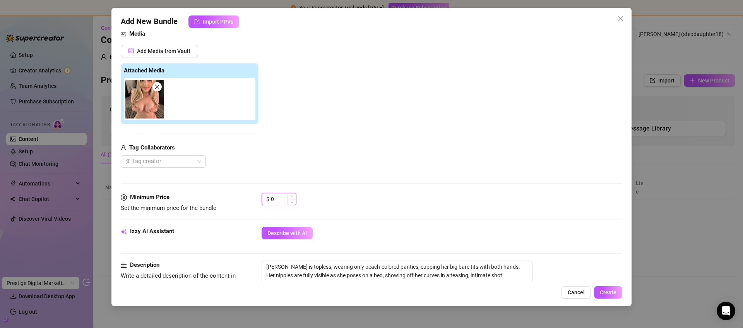
click at [273, 202] on input "0" at bounding box center [283, 199] width 25 height 12
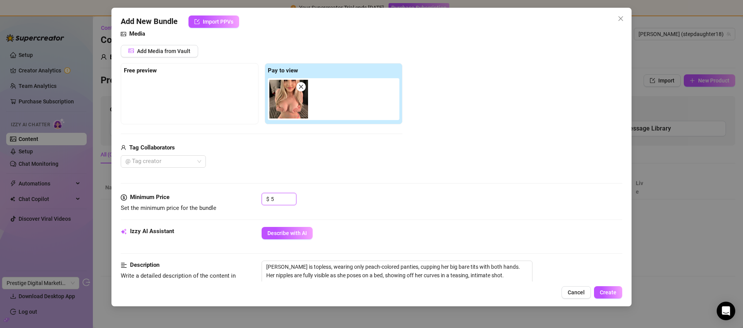
type input "5"
click at [383, 203] on div "$ 5" at bounding box center [442, 202] width 361 height 19
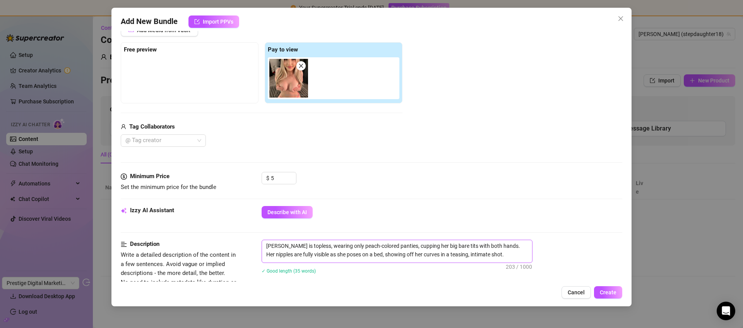
scroll to position [137, 0]
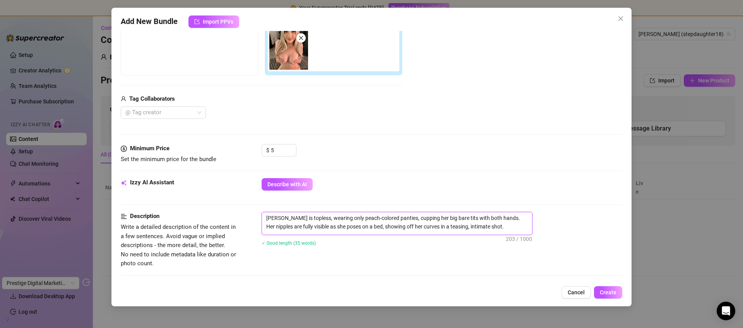
drag, startPoint x: 263, startPoint y: 217, endPoint x: 533, endPoint y: 217, distance: 269.7
click at [533, 217] on div "Madison is topless, wearing only peach-colored panties, cupping her big bare ti…" at bounding box center [442, 223] width 361 height 23
click at [515, 221] on textarea "Madison is topless, wearing only peach-colored panties, cupping her big bare ti…" at bounding box center [397, 222] width 270 height 20
drag, startPoint x: 503, startPoint y: 226, endPoint x: 253, endPoint y: 225, distance: 250.3
click at [253, 225] on div "Description Write a detailed description of the content in a few sentences. Avo…" at bounding box center [371, 240] width 501 height 56
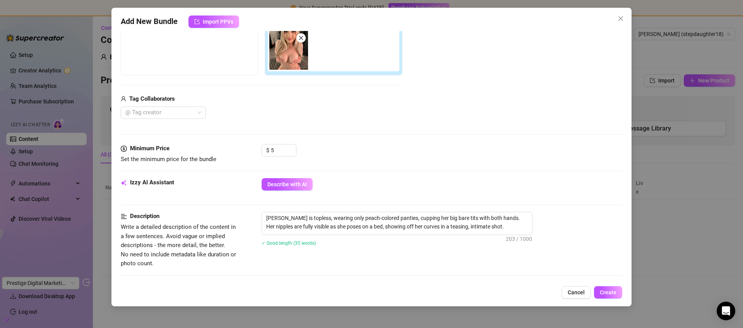
click at [249, 225] on div "Description Write a detailed description of the content in a few sentences. Avo…" at bounding box center [371, 240] width 501 height 56
drag, startPoint x: 286, startPoint y: 227, endPoint x: 319, endPoint y: 228, distance: 33.3
click at [319, 228] on textarea "Madison is topless, wearing only peach-colored panties, cupping her big bare ti…" at bounding box center [397, 222] width 270 height 20
click at [322, 228] on textarea "Madison is topless, wearing only peach-colored panties, cupping her big bare ti…" at bounding box center [397, 222] width 270 height 20
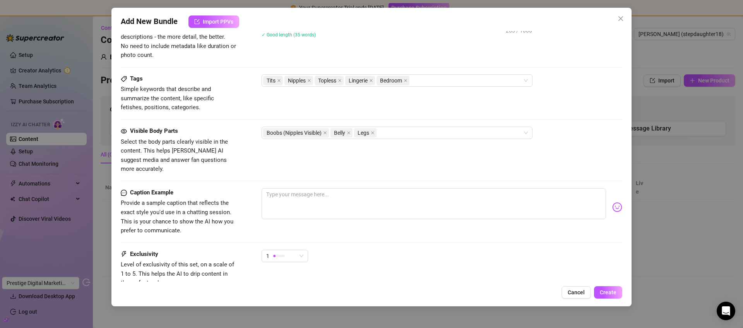
scroll to position [351, 0]
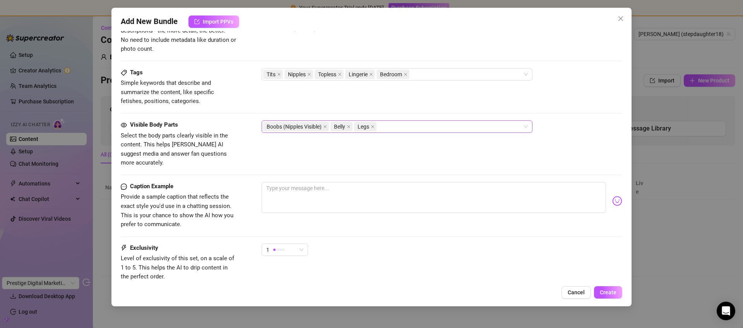
click at [423, 123] on div "Boobs (Nipples Visible) Belly Legs" at bounding box center [393, 126] width 260 height 11
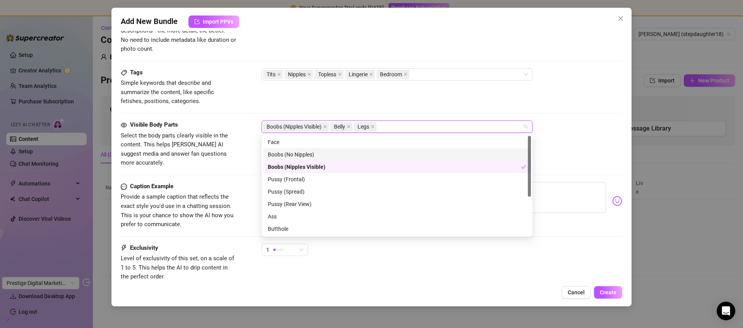
click at [311, 152] on div "Boobs (No Nipples)" at bounding box center [397, 154] width 258 height 9
click at [327, 127] on icon "close" at bounding box center [325, 127] width 4 height 4
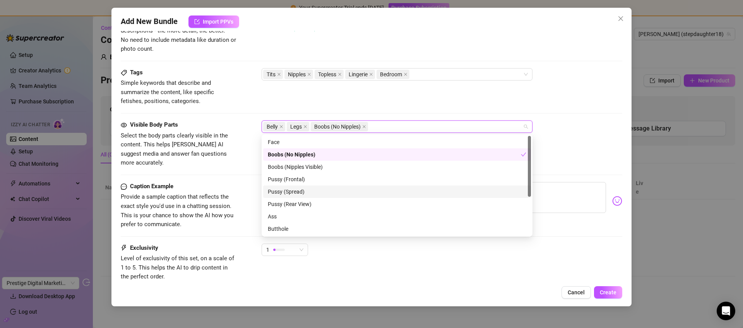
click at [589, 149] on div "Visible Body Parts Select the body parts clearly visible in the content. This h…" at bounding box center [371, 143] width 501 height 47
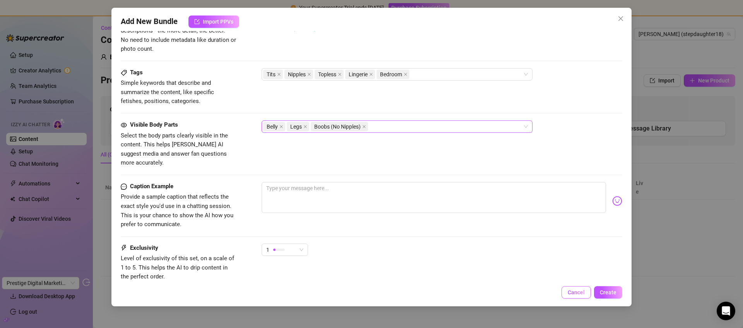
click at [582, 291] on span "Cancel" at bounding box center [576, 292] width 17 height 6
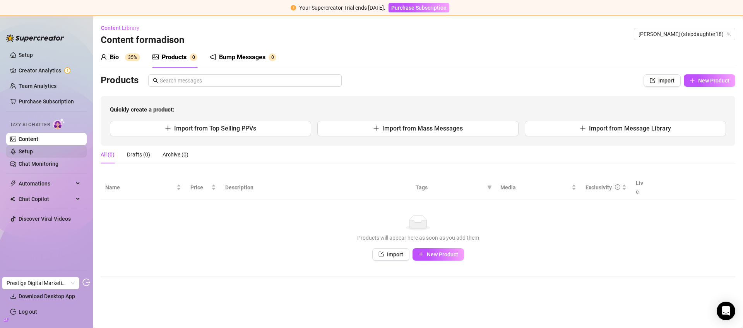
click at [29, 152] on link "Setup" at bounding box center [26, 151] width 14 height 6
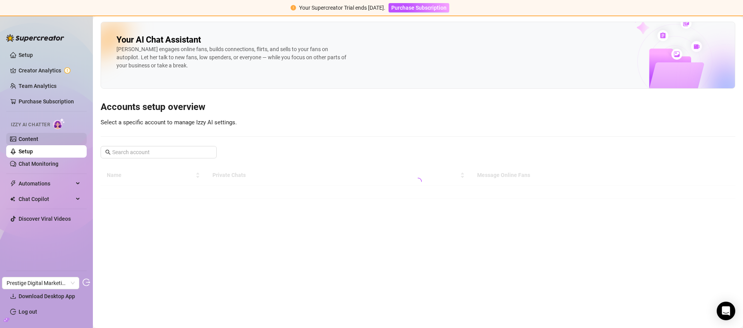
click at [38, 137] on link "Content" at bounding box center [29, 139] width 20 height 6
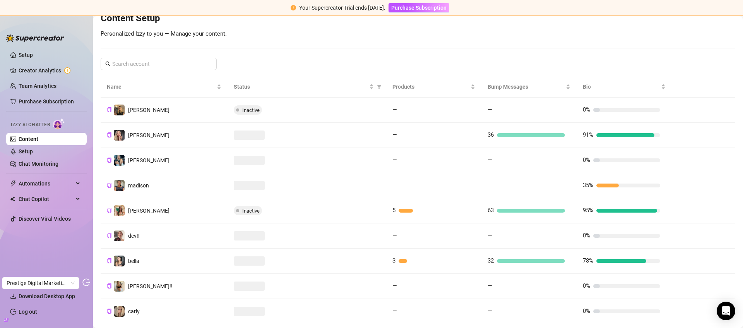
scroll to position [110, 0]
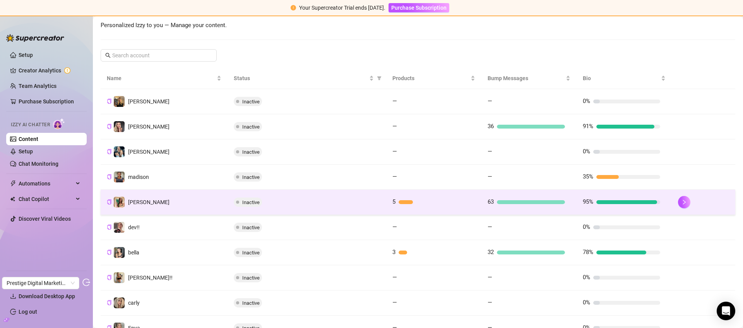
click at [495, 198] on div "63" at bounding box center [526, 201] width 77 height 9
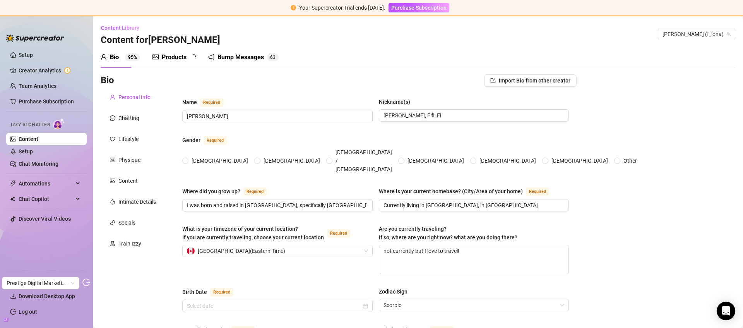
radio input "true"
type input "October 23rd, 2003"
click at [162, 57] on div "Products" at bounding box center [174, 57] width 25 height 9
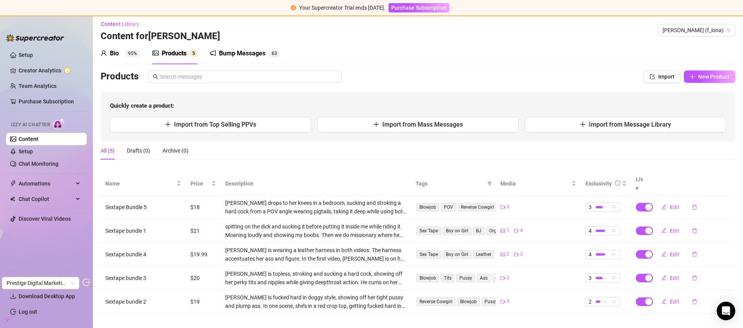
scroll to position [4, 0]
click at [40, 86] on link "Team Analytics" at bounding box center [38, 86] width 38 height 6
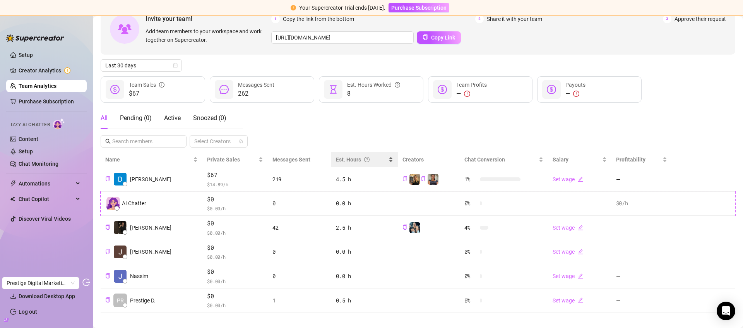
scroll to position [56, 0]
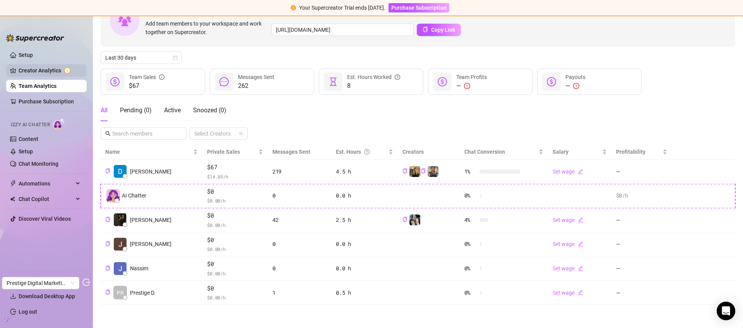
click at [46, 72] on link "Creator Analytics" at bounding box center [50, 70] width 62 height 12
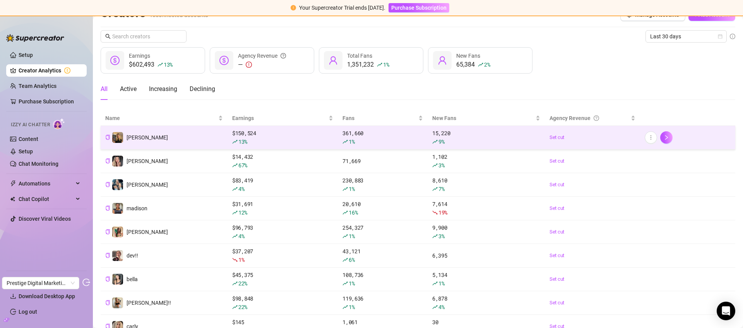
scroll to position [16, 0]
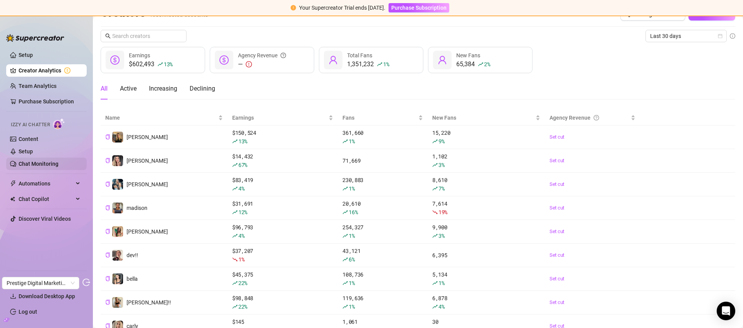
click at [34, 162] on link "Chat Monitoring" at bounding box center [39, 164] width 40 height 6
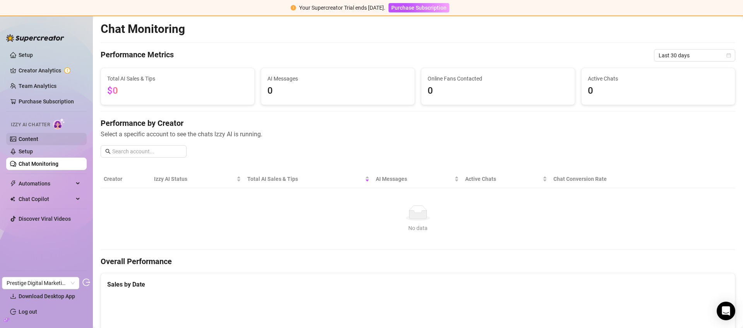
click at [21, 137] on link "Content" at bounding box center [29, 139] width 20 height 6
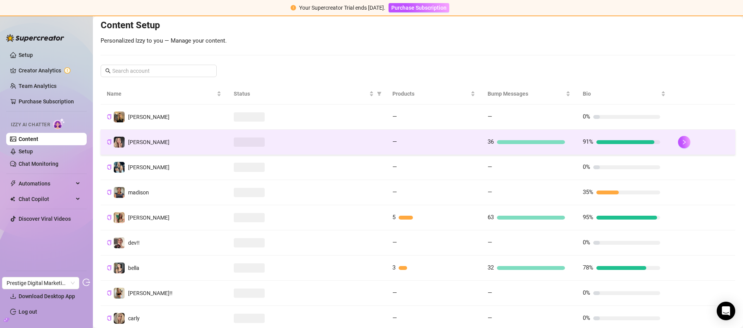
scroll to position [101, 0]
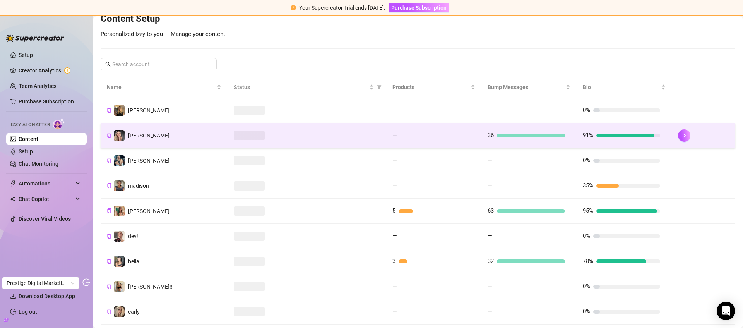
click at [333, 133] on div at bounding box center [307, 135] width 146 height 9
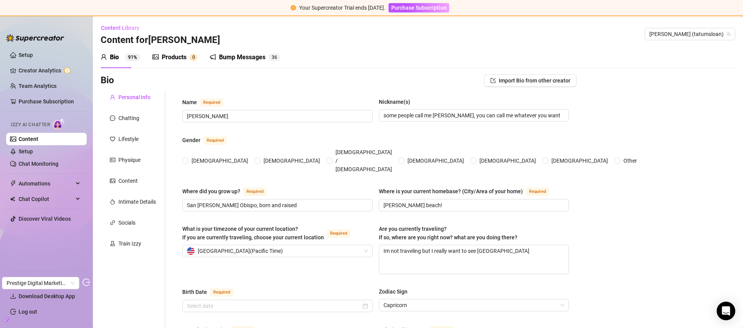
radio input "true"
checkbox input "true"
type input "December 22nd, 2000"
click at [130, 181] on div "Content" at bounding box center [127, 180] width 19 height 9
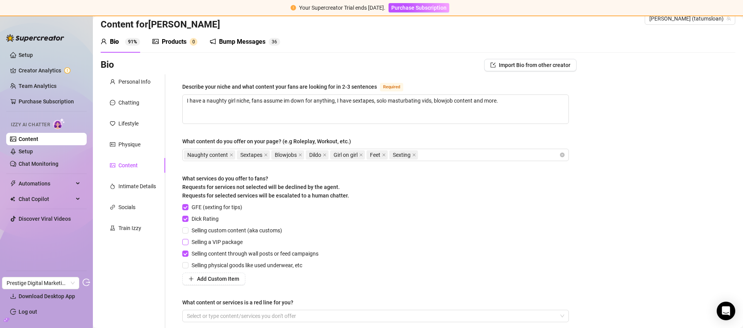
scroll to position [68, 0]
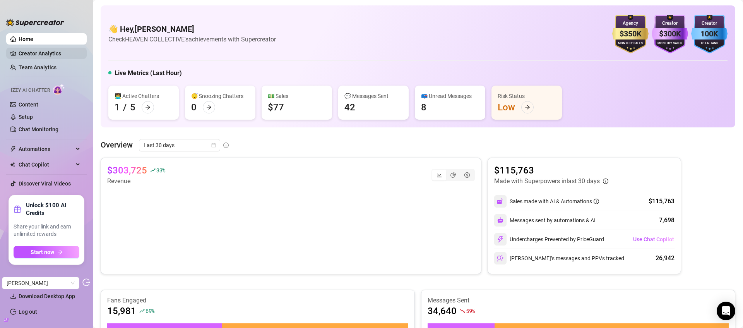
click at [49, 55] on link "Creator Analytics" at bounding box center [50, 53] width 62 height 12
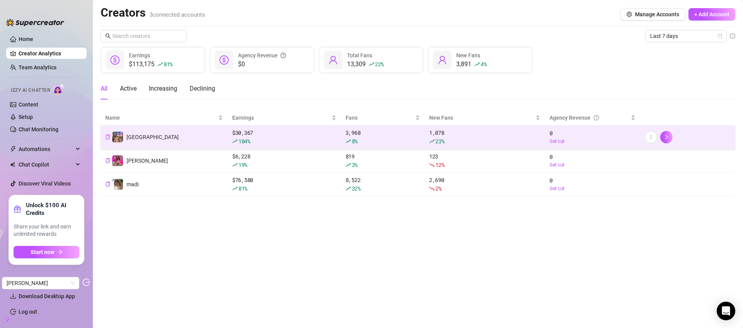
click at [156, 140] on td "Brooklyn" at bounding box center [164, 137] width 127 height 24
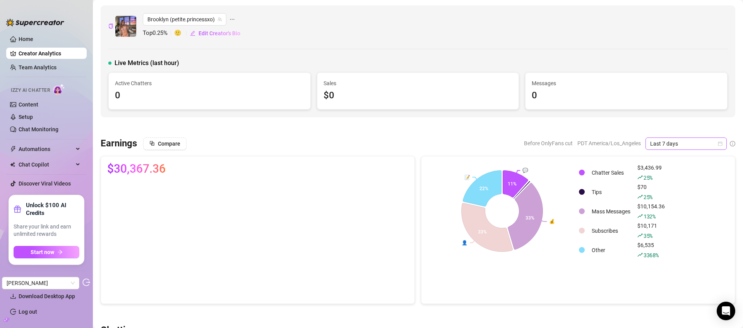
click at [680, 145] on span "Last 7 days" at bounding box center [686, 144] width 72 height 12
click at [664, 185] on div "Last 30 days" at bounding box center [680, 184] width 69 height 9
click at [33, 39] on link "Home" at bounding box center [26, 39] width 15 height 6
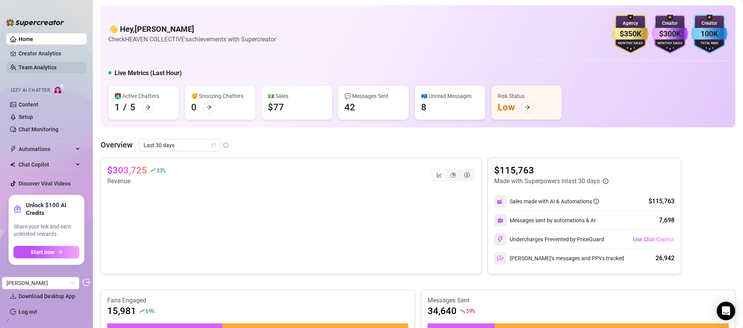
click at [34, 69] on link "Team Analytics" at bounding box center [38, 67] width 38 height 6
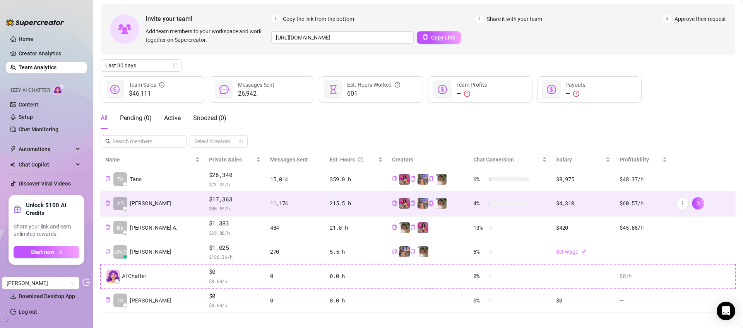
scroll to position [33, 0]
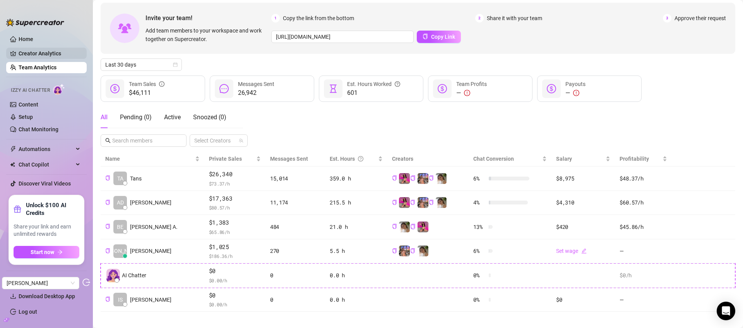
click at [50, 55] on link "Creator Analytics" at bounding box center [50, 53] width 62 height 12
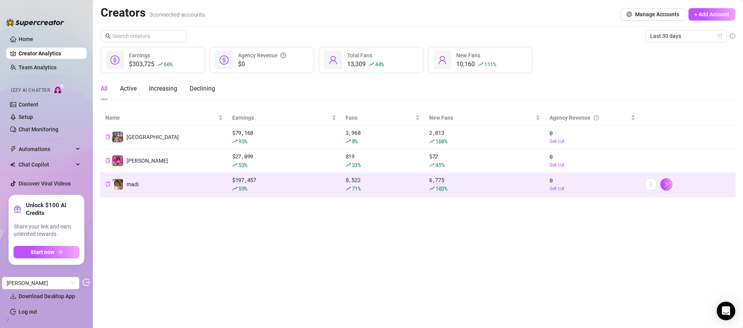
click at [140, 178] on td "madi" at bounding box center [164, 185] width 127 height 24
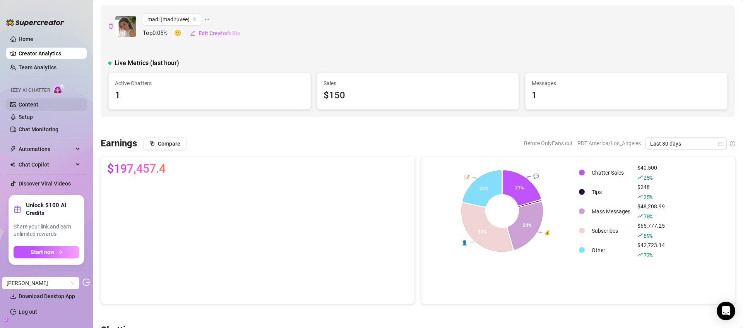
click at [25, 108] on link "Content" at bounding box center [29, 104] width 20 height 6
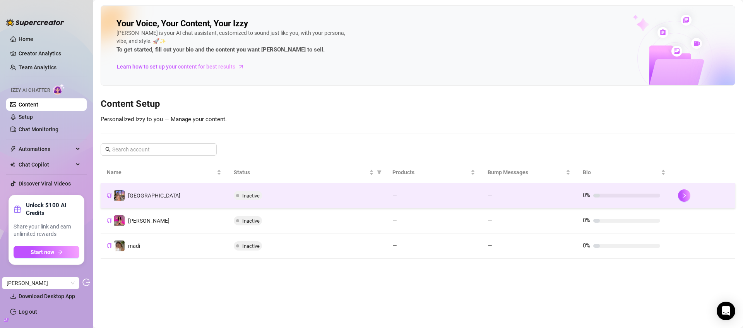
click at [312, 195] on div "Inactive" at bounding box center [307, 195] width 146 height 9
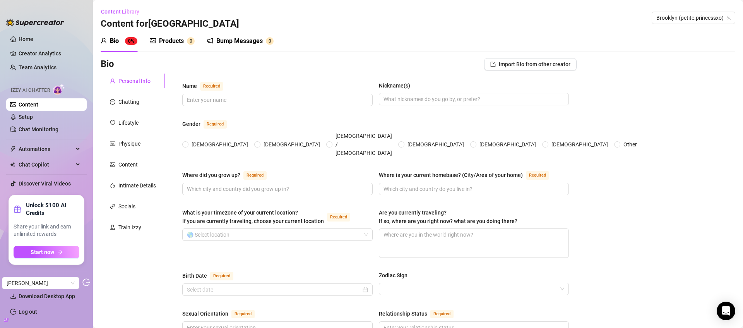
click at [236, 41] on div "Bump Messages" at bounding box center [239, 40] width 46 height 9
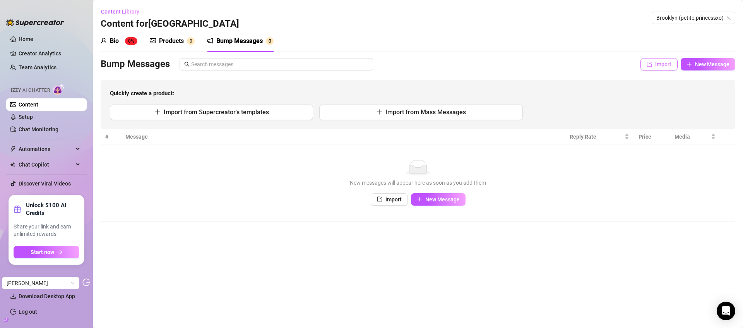
click at [649, 63] on icon "import" at bounding box center [649, 64] width 5 height 5
type textarea "Type your message here..."
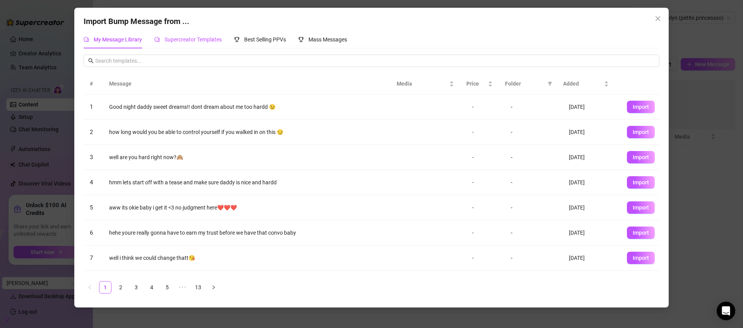
click at [184, 41] on span "Supercreator Templates" at bounding box center [192, 39] width 57 height 6
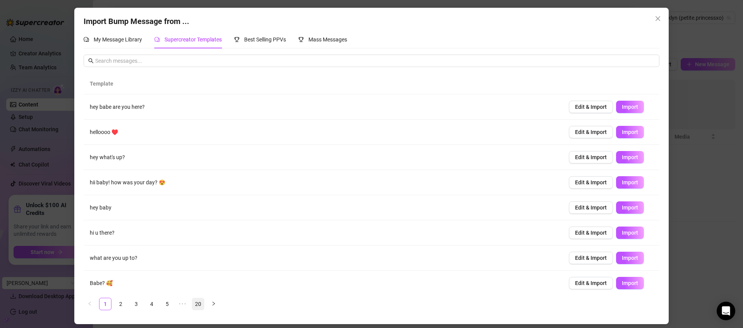
click at [198, 304] on link "20" at bounding box center [198, 304] width 12 height 12
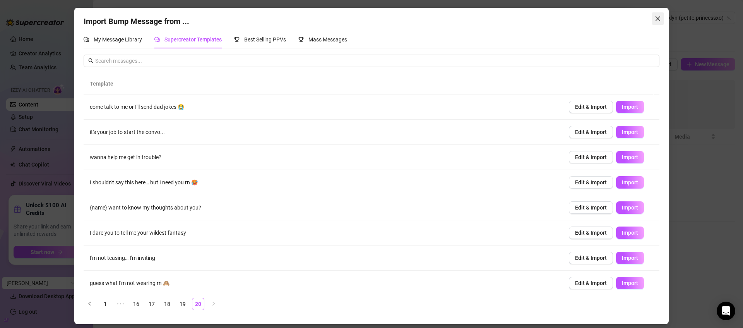
click at [657, 20] on icon "close" at bounding box center [658, 18] width 6 height 6
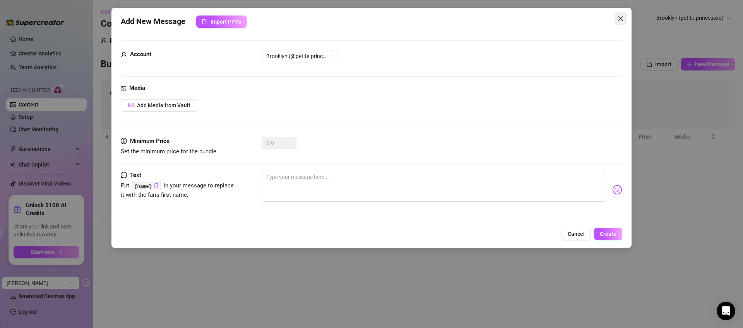
click at [619, 16] on icon "close" at bounding box center [621, 18] width 6 height 6
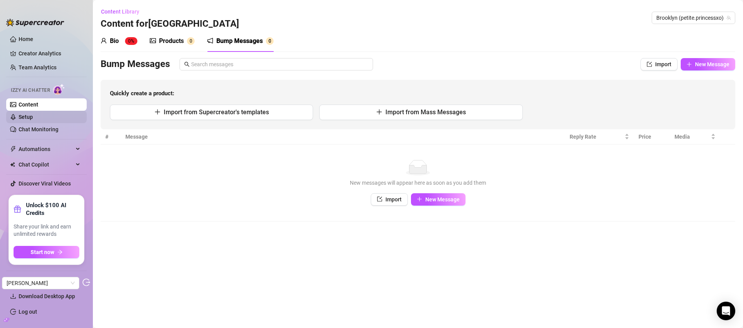
click at [33, 114] on link "Setup" at bounding box center [26, 117] width 14 height 6
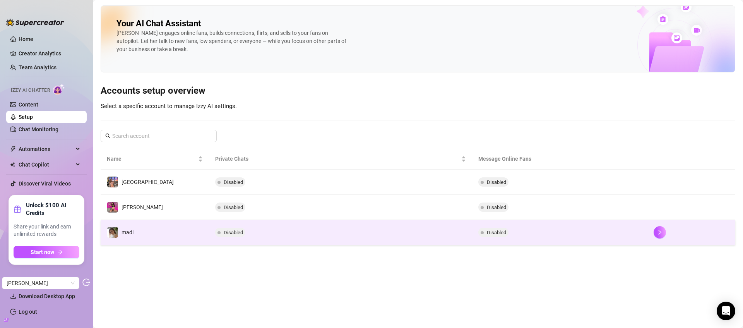
click at [156, 233] on td "madi" at bounding box center [155, 232] width 108 height 25
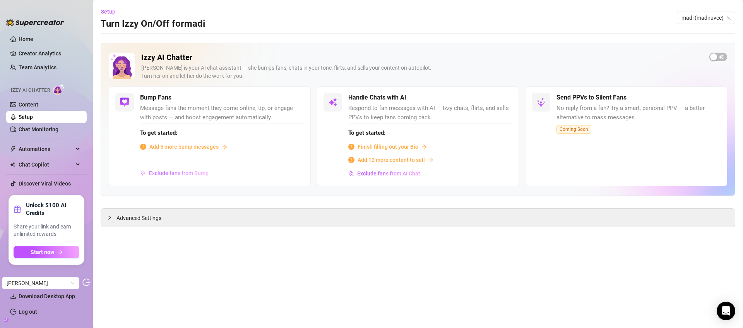
click at [171, 174] on span "Exclude fans from Bump" at bounding box center [179, 173] width 60 height 6
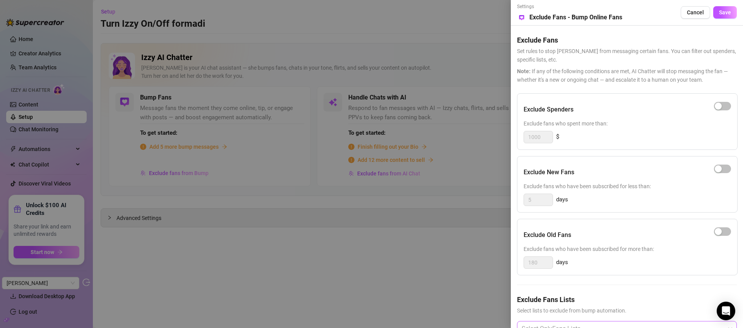
click at [578, 325] on div at bounding box center [622, 329] width 209 height 14
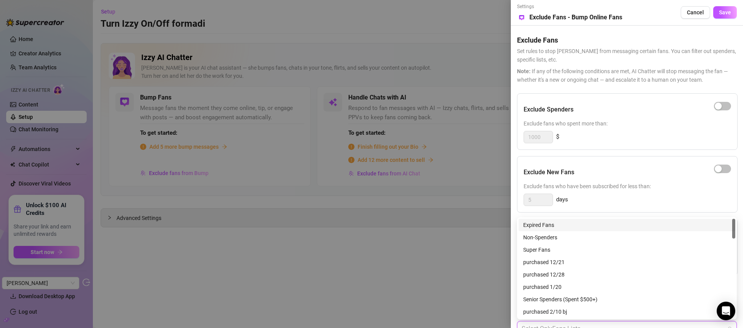
scroll to position [7, 0]
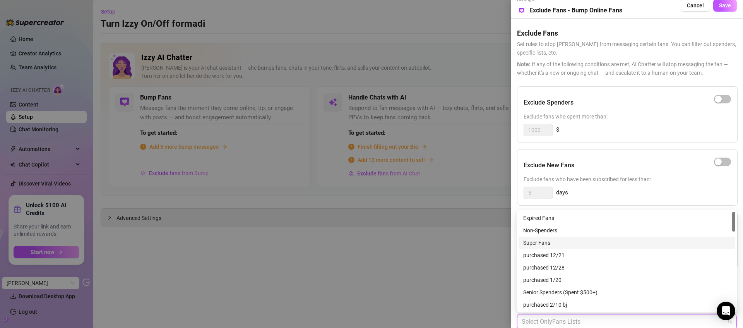
drag, startPoint x: 274, startPoint y: 294, endPoint x: 274, endPoint y: 289, distance: 4.6
click at [274, 294] on div at bounding box center [371, 164] width 743 height 328
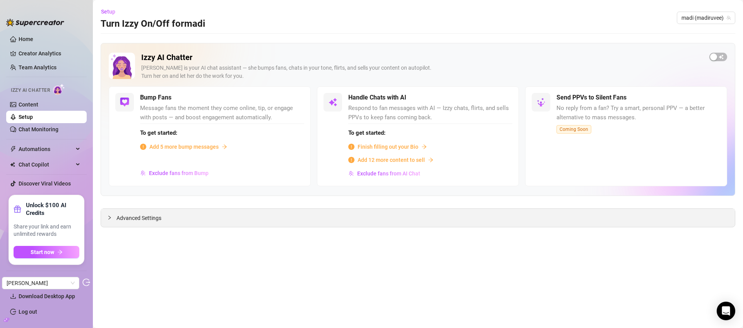
drag, startPoint x: 180, startPoint y: 221, endPoint x: 172, endPoint y: 223, distance: 7.6
click at [181, 222] on div "Advanced Settings" at bounding box center [418, 218] width 634 height 18
click at [139, 223] on div "Advanced Settings" at bounding box center [418, 218] width 634 height 18
click at [139, 219] on span "Advanced Settings" at bounding box center [138, 218] width 45 height 9
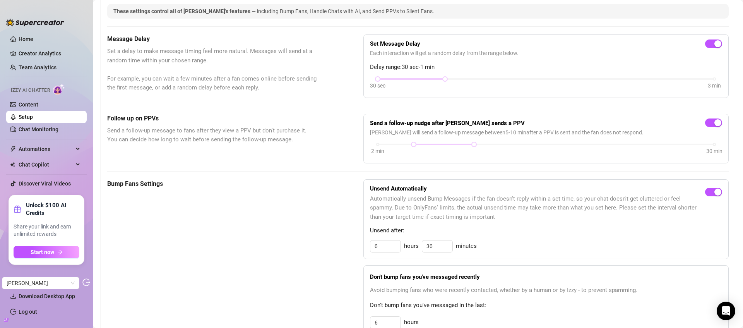
scroll to position [208, 0]
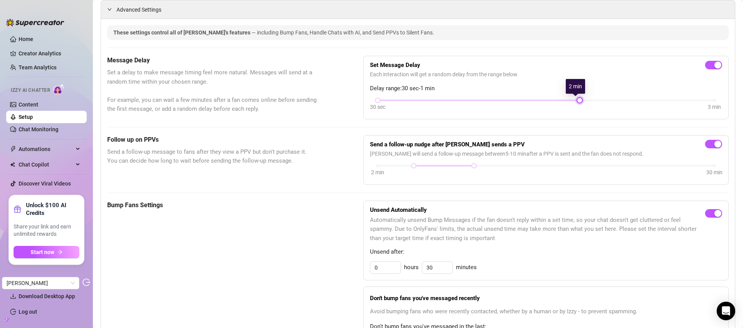
drag, startPoint x: 442, startPoint y: 100, endPoint x: 602, endPoint y: 97, distance: 159.4
click at [602, 97] on div "Set Message Delay Each interaction will get a random delay from the range below…" at bounding box center [546, 87] width 352 height 50
drag, startPoint x: 375, startPoint y: 99, endPoint x: 484, endPoint y: 98, distance: 109.9
click at [484, 98] on div "30 sec 3 min" at bounding box center [546, 99] width 337 height 3
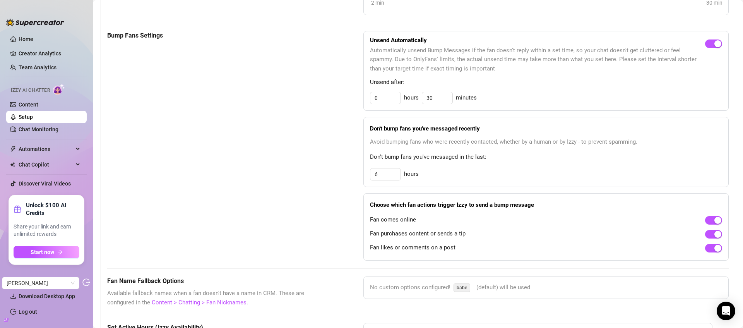
scroll to position [380, 0]
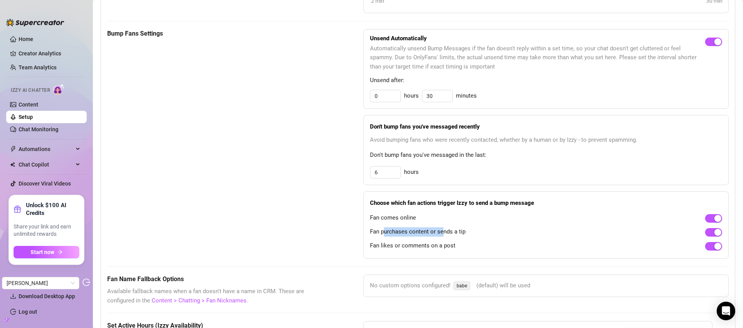
drag, startPoint x: 406, startPoint y: 231, endPoint x: 442, endPoint y: 231, distance: 36.4
click at [442, 231] on span "Fan purchases content or sends a tip" at bounding box center [418, 231] width 96 height 9
click at [420, 233] on span "Fan purchases content or sends a tip" at bounding box center [418, 231] width 96 height 9
drag, startPoint x: 378, startPoint y: 246, endPoint x: 440, endPoint y: 245, distance: 61.9
click at [440, 245] on span "Fan likes or comments on a post" at bounding box center [413, 245] width 86 height 9
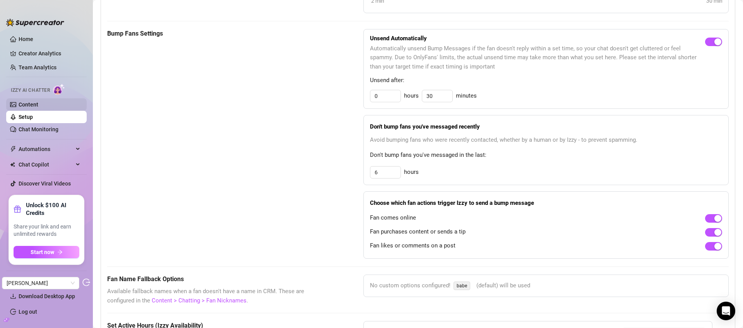
click at [24, 104] on link "Content" at bounding box center [29, 104] width 20 height 6
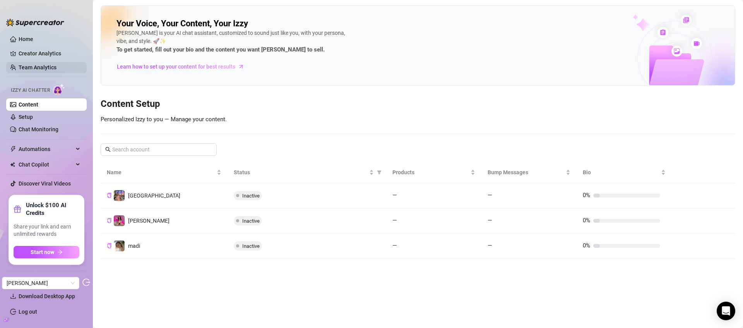
click at [25, 67] on link "Team Analytics" at bounding box center [38, 67] width 38 height 6
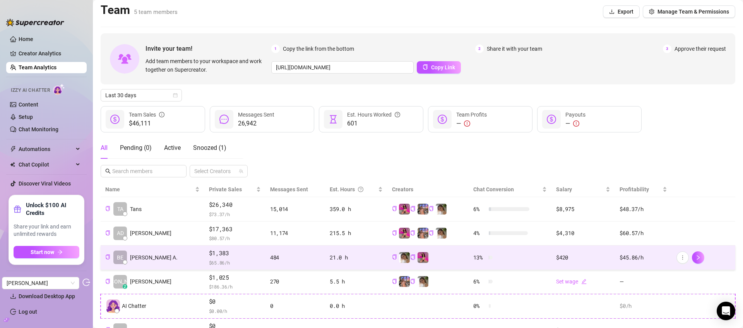
scroll to position [3, 0]
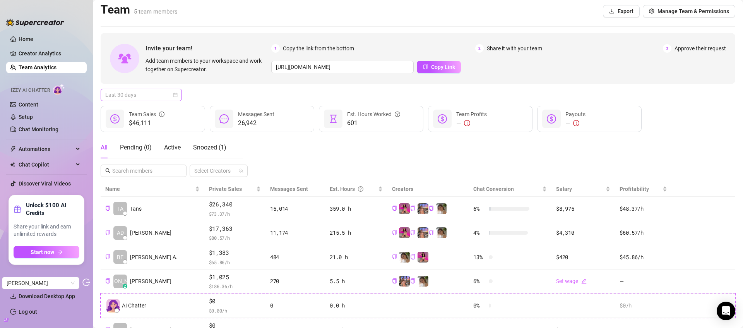
click at [115, 95] on span "Last 30 days" at bounding box center [141, 95] width 72 height 12
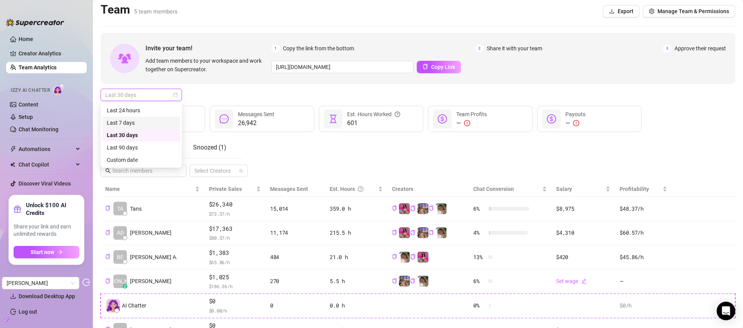
click at [141, 124] on div "Last 7 days" at bounding box center [141, 122] width 69 height 9
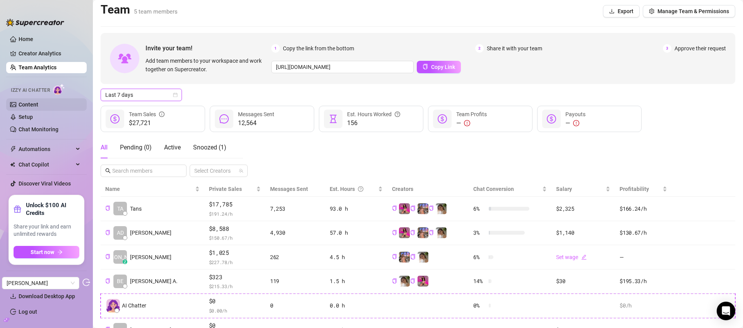
click at [26, 105] on link "Content" at bounding box center [29, 104] width 20 height 6
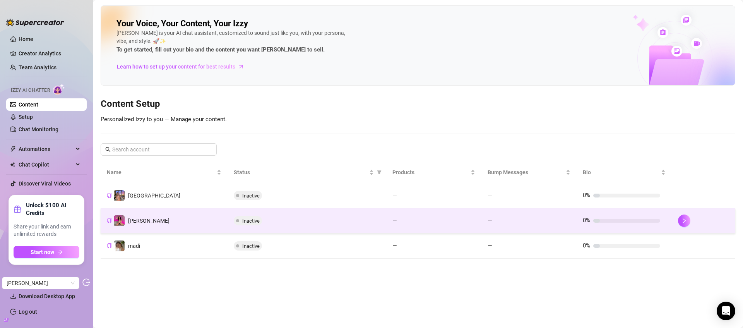
click at [144, 219] on td "liz" at bounding box center [164, 220] width 127 height 25
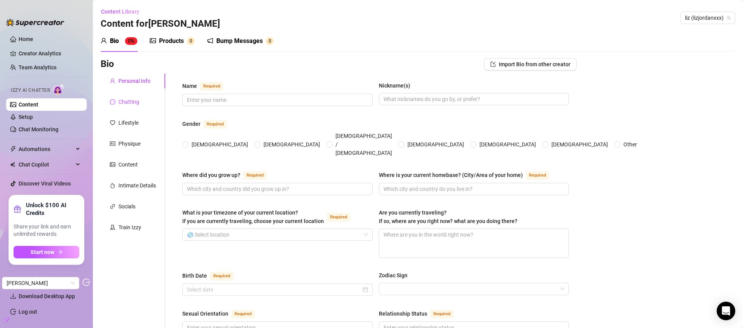
click at [124, 99] on div "Chatting" at bounding box center [128, 102] width 21 height 9
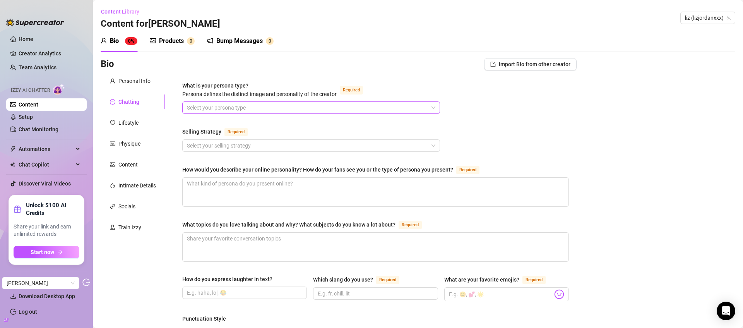
click at [250, 111] on input "What is your persona type? Persona defines the distinct image and personality o…" at bounding box center [307, 108] width 241 height 12
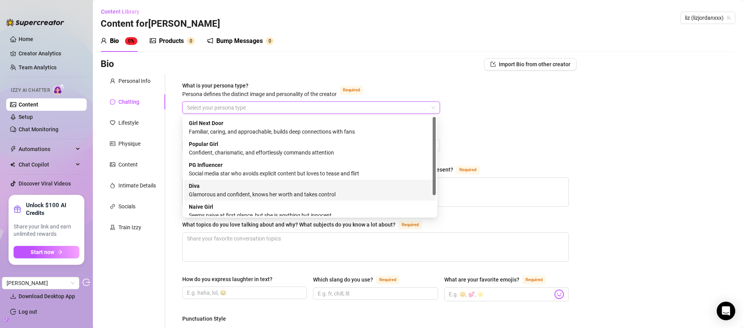
click at [234, 189] on div "Diva Glamorous and confident, knows her worth and takes control" at bounding box center [310, 189] width 242 height 17
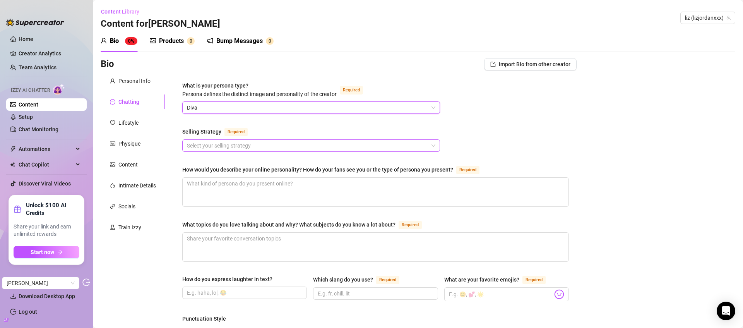
click at [221, 150] on input "Selling Strategy Required" at bounding box center [307, 146] width 241 height 12
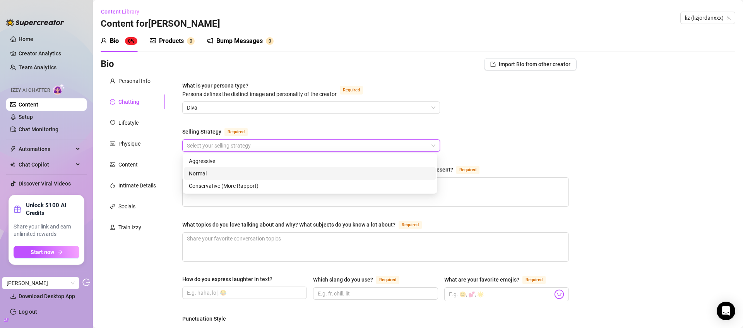
click at [217, 176] on div "Normal" at bounding box center [310, 173] width 242 height 9
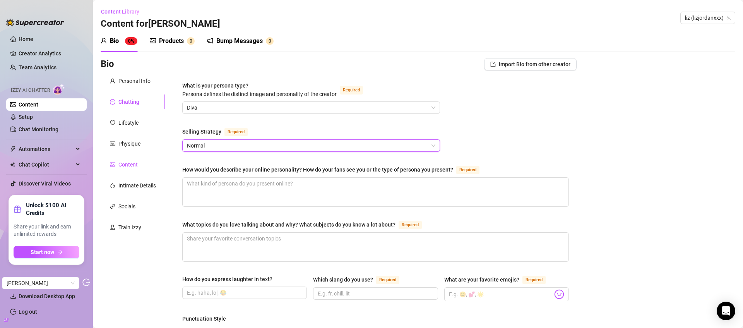
click at [134, 166] on div "Content" at bounding box center [127, 164] width 19 height 9
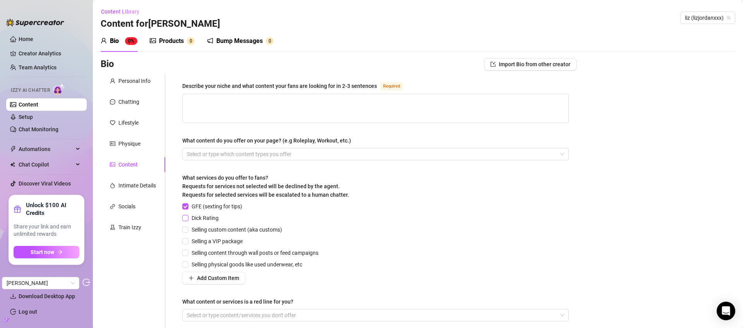
click at [184, 217] on input "Dick Rating" at bounding box center [184, 217] width 5 height 5
drag, startPoint x: 186, startPoint y: 217, endPoint x: 186, endPoint y: 209, distance: 8.5
click at [186, 216] on input "Dick Rating" at bounding box center [184, 217] width 5 height 5
checkbox input "false"
click at [185, 203] on input "GFE (sexting for tips)" at bounding box center [184, 205] width 5 height 5
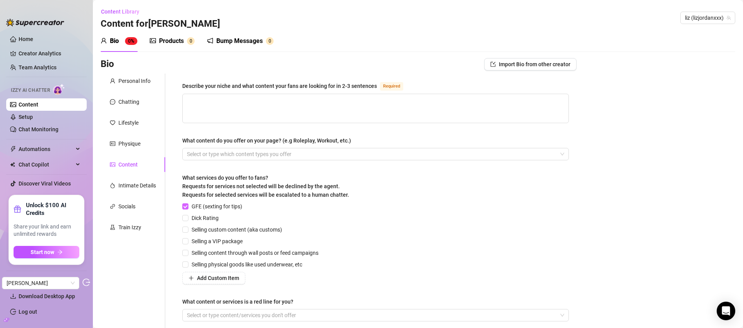
checkbox input "false"
click at [183, 40] on div "Products" at bounding box center [171, 40] width 25 height 9
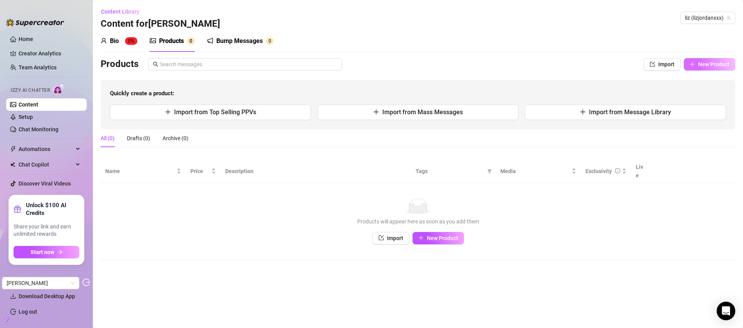
click at [698, 62] on span "New Product" at bounding box center [713, 64] width 31 height 6
type textarea "Type your message here..."
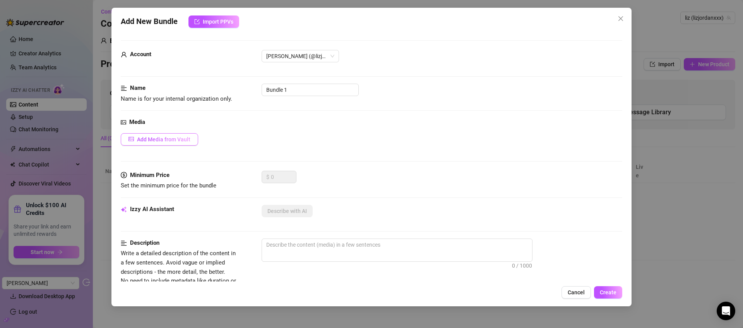
click at [159, 137] on span "Add Media from Vault" at bounding box center [163, 139] width 53 height 6
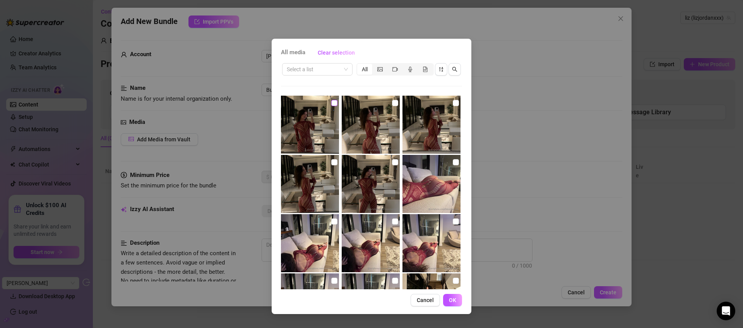
click at [333, 103] on input "checkbox" at bounding box center [334, 103] width 6 height 6
checkbox input "true"
click at [449, 302] on span "OK" at bounding box center [452, 300] width 7 height 6
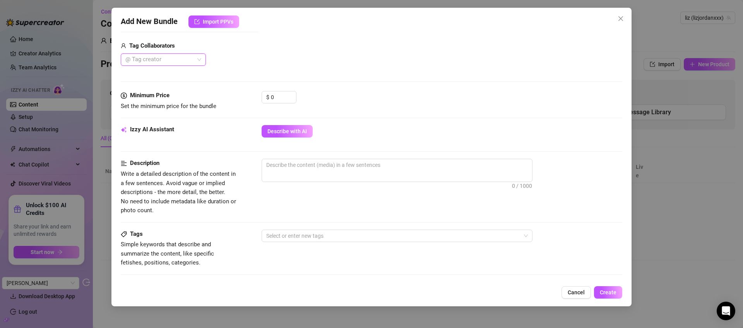
scroll to position [193, 0]
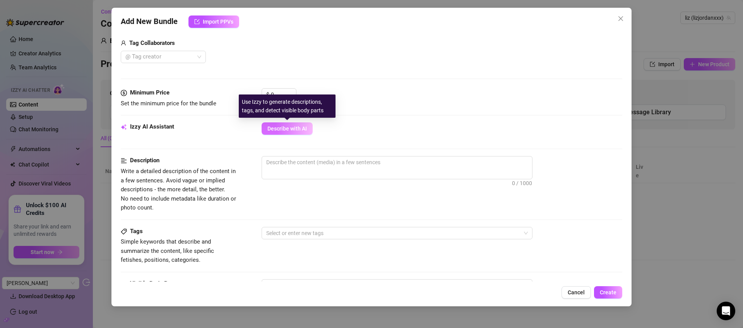
click at [292, 125] on span "Describe with AI" at bounding box center [286, 128] width 39 height 6
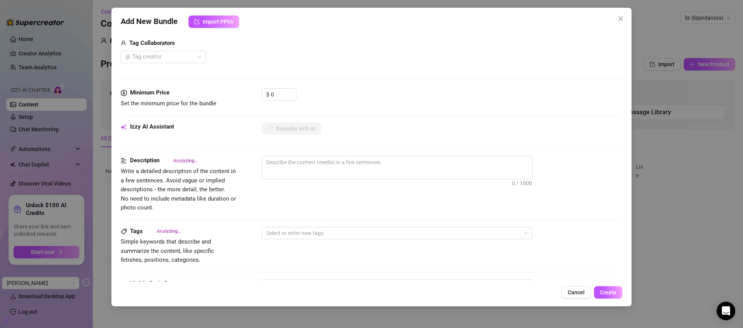
type textarea "Liz"
type textarea "Liz poses"
type textarea "Liz poses in"
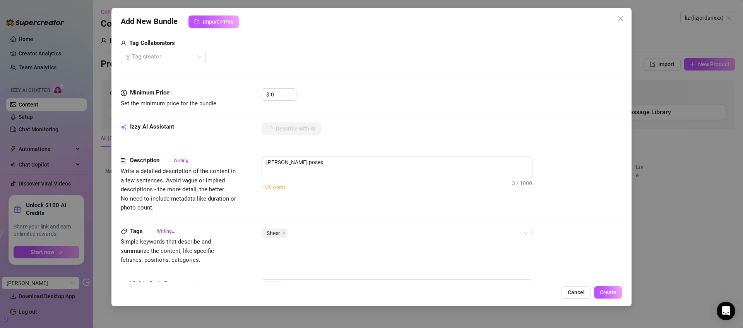
type textarea "Liz poses in"
type textarea "Liz poses in front"
type textarea "Liz poses in front of"
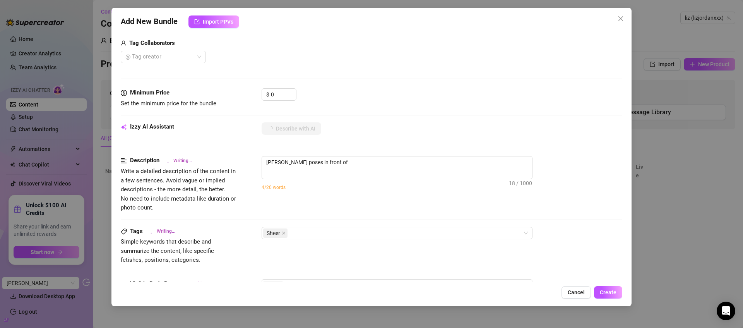
type textarea "Liz poses in front of a"
type textarea "Liz poses in front of a mirror"
type textarea "Liz poses in front of a mirror wearing"
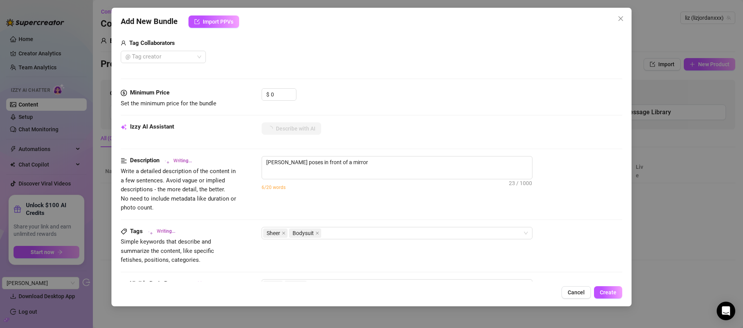
type textarea "Liz poses in front of a mirror wearing"
type textarea "Liz poses in front of a mirror wearing a"
type textarea "Liz poses in front of a mirror wearing a tight,"
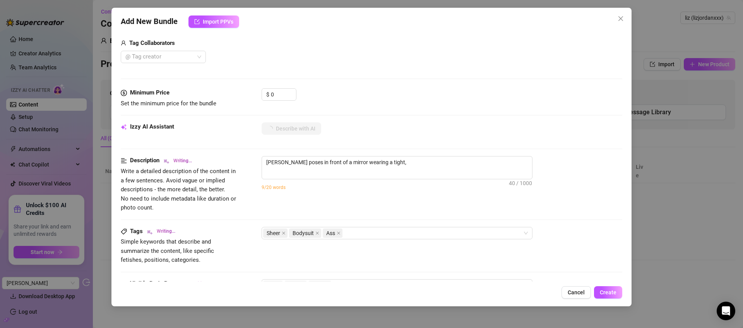
type textarea "Liz poses in front of a mirror wearing a tight, sheer"
type textarea "Liz poses in front of a mirror wearing a tight, sheer red"
type textarea "Liz poses in front of a mirror wearing a tight, sheer red bodysuit"
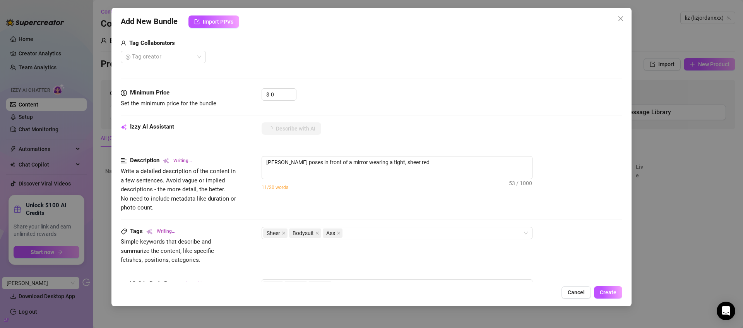
type textarea "Liz poses in front of a mirror wearing a tight, sheer red bodysuit"
type textarea "Liz poses in front of a mirror wearing a tight, sheer red bodysuit with"
type textarea "Liz poses in front of a mirror wearing a tight, sheer red bodysuit with cut-out"
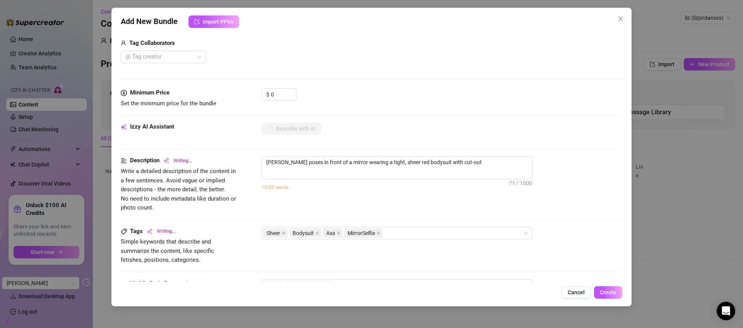
type textarea "Liz poses in front of a mirror wearing a tight, sheer red bodysuit with cut-out…"
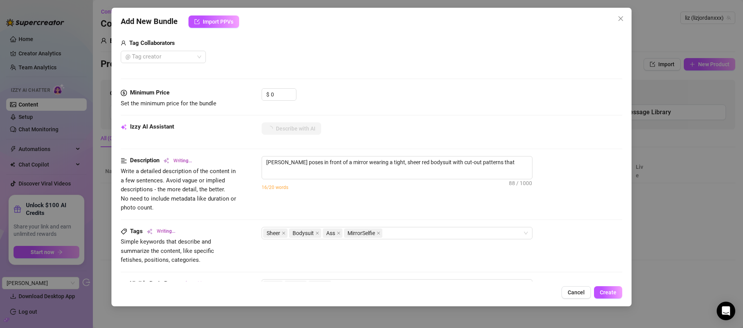
type textarea "Liz poses in front of a mirror wearing a tight, sheer red bodysuit with cut-out…"
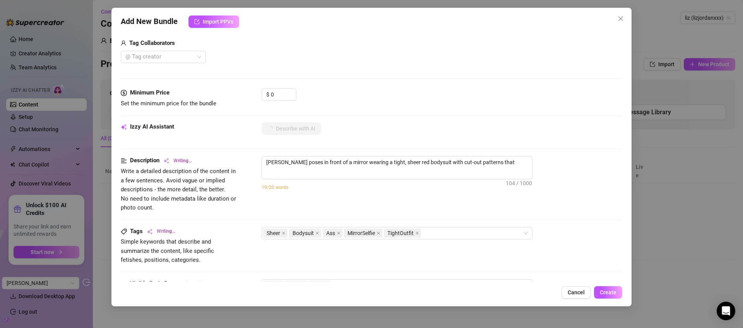
type textarea "Liz poses in front of a mirror wearing a tight, sheer red bodysuit with cut-out…"
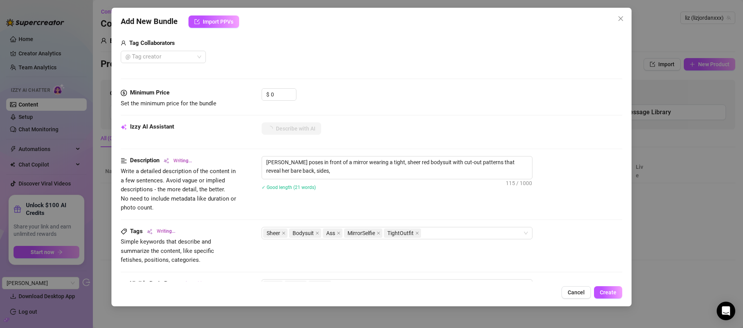
type textarea "Liz poses in front of a mirror wearing a tight, sheer red bodysuit with cut-out…"
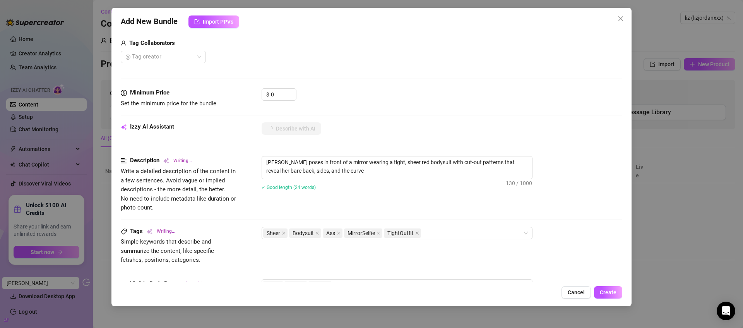
type textarea "Liz poses in front of a mirror wearing a tight, sheer red bodysuit with cut-out…"
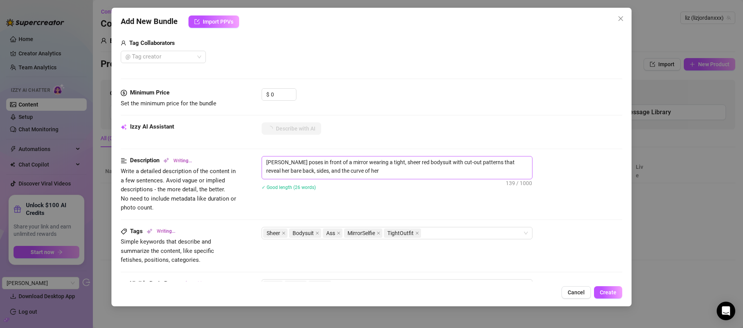
type textarea "Liz poses in front of a mirror wearing a tight, sheer red bodysuit with cut-out…"
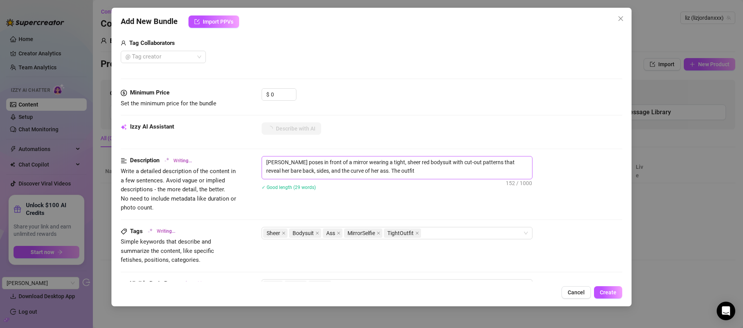
type textarea "Liz poses in front of a mirror wearing a tight, sheer red bodysuit with cut-out…"
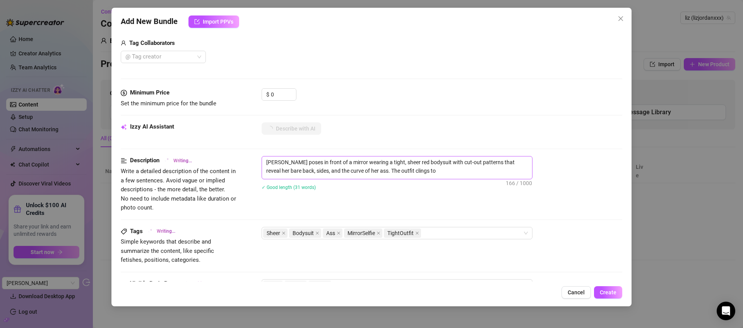
type textarea "Liz poses in front of a mirror wearing a tight, sheer red bodysuit with cut-out…"
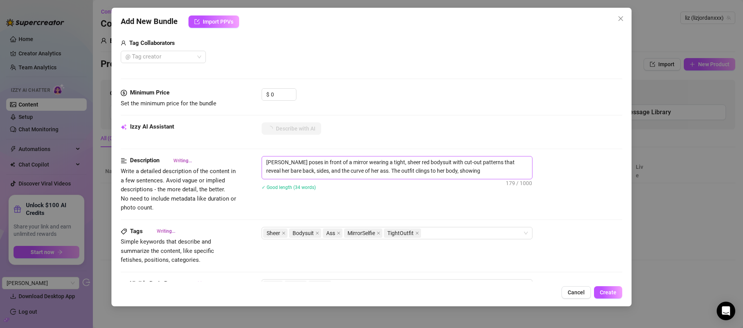
type textarea "Liz poses in front of a mirror wearing a tight, sheer red bodysuit with cut-out…"
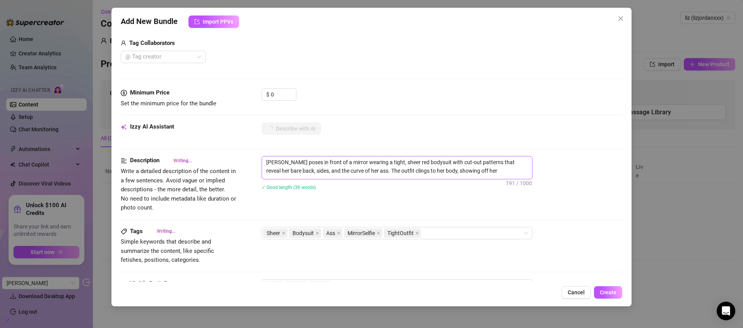
type textarea "Liz poses in front of a mirror wearing a tight, sheer red bodysuit with cut-out…"
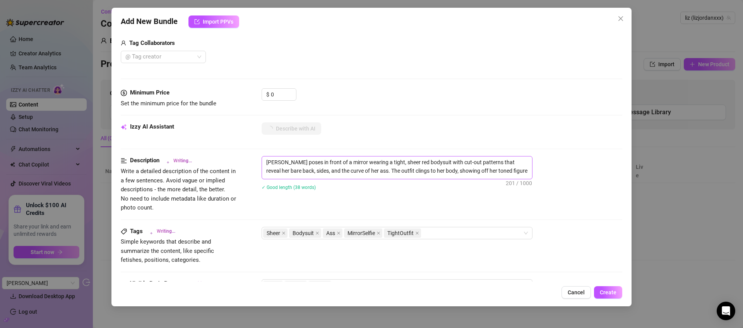
type textarea "Liz poses in front of a mirror wearing a tight, sheer red bodysuit with cut-out…"
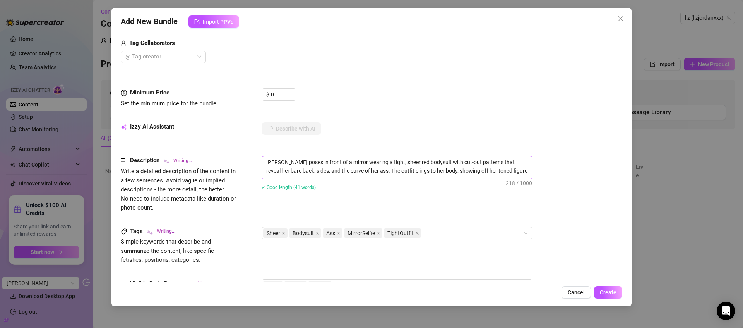
type textarea "Liz poses in front of a mirror wearing a tight, sheer red bodysuit with cut-out…"
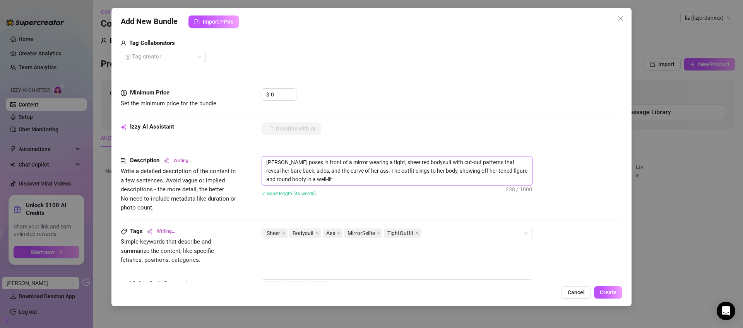
type textarea "Liz poses in front of a mirror wearing a tight, sheer red bodysuit with cut-out…"
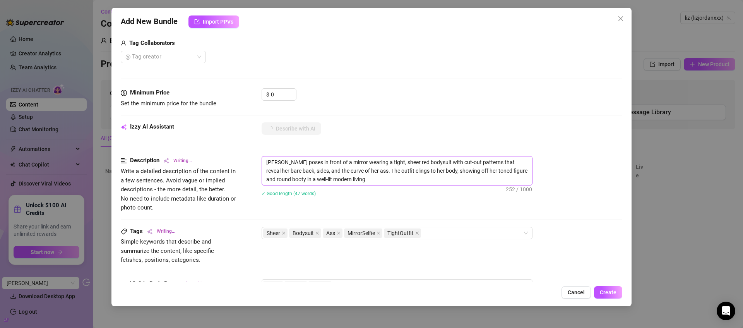
type textarea "Liz poses in front of a mirror wearing a tight, sheer red bodysuit with cut-out…"
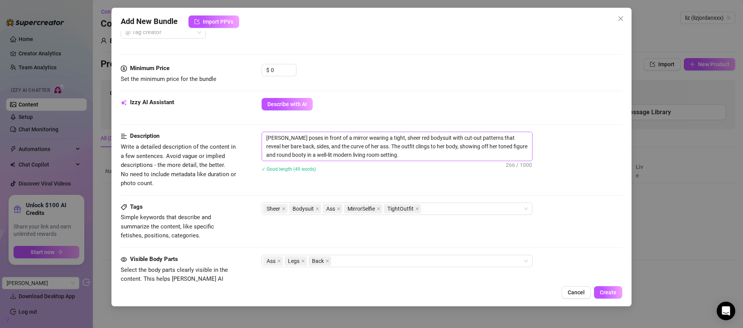
scroll to position [236, 0]
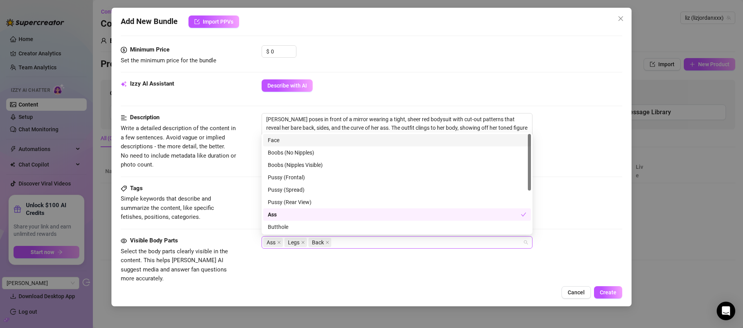
click at [347, 241] on div "Ass Legs Back" at bounding box center [393, 242] width 260 height 11
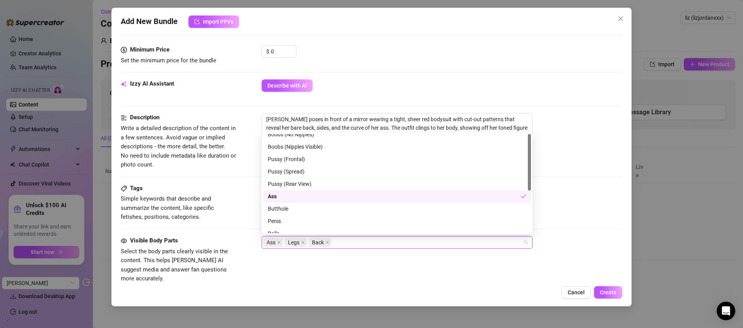
scroll to position [0, 0]
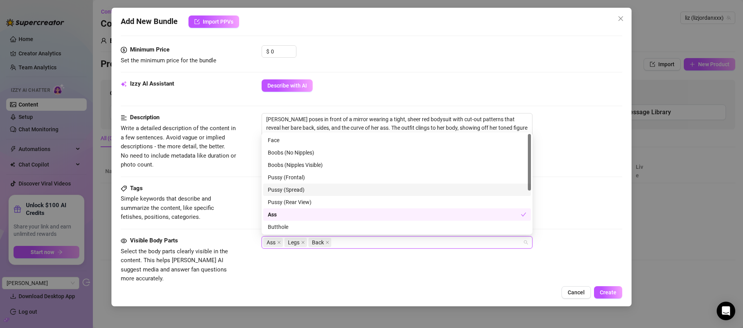
click at [594, 184] on div "Sheer Bodysuit Ass MirrorSelfie TightOutfit" at bounding box center [442, 190] width 361 height 12
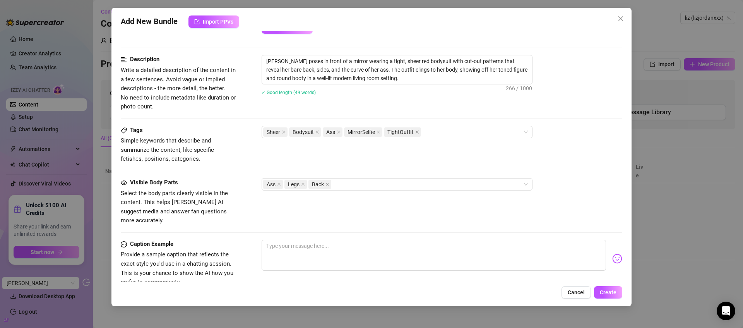
scroll to position [400, 0]
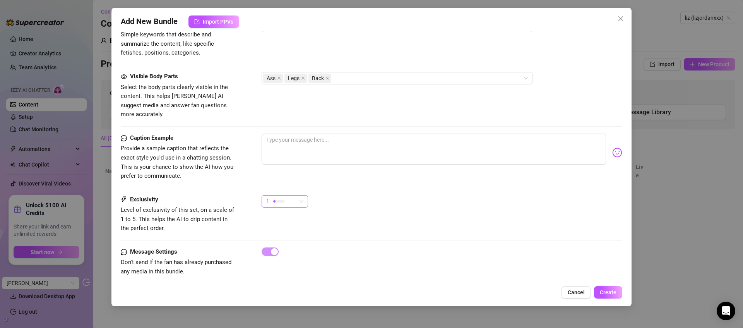
click at [282, 197] on div at bounding box center [279, 200] width 12 height 7
click at [292, 210] on span "1 - Least Exclusive" at bounding box center [293, 207] width 50 height 9
click at [289, 195] on div "1" at bounding box center [281, 201] width 30 height 12
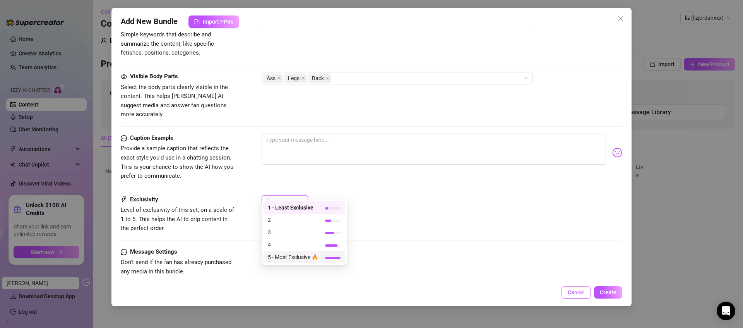
click at [576, 292] on span "Cancel" at bounding box center [576, 292] width 17 height 6
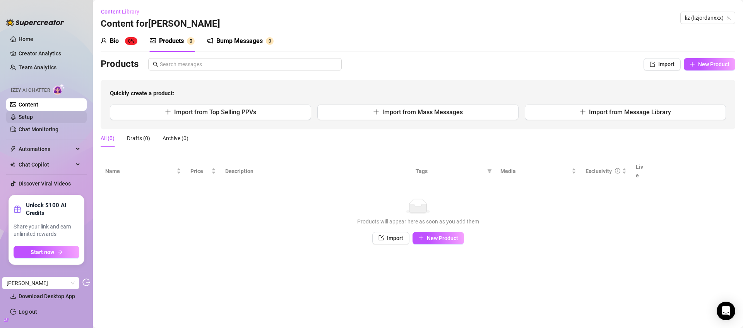
click at [27, 117] on link "Setup" at bounding box center [26, 117] width 14 height 6
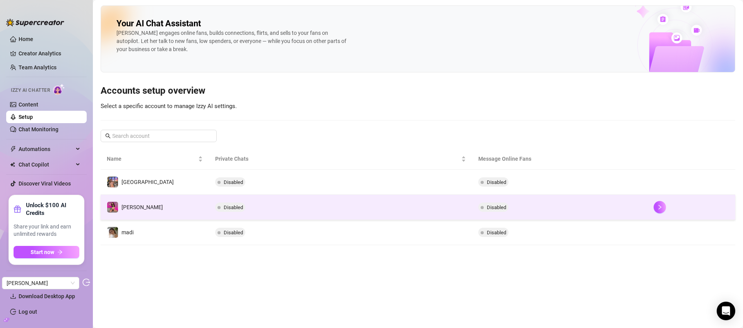
click at [144, 201] on td "liz" at bounding box center [155, 207] width 108 height 25
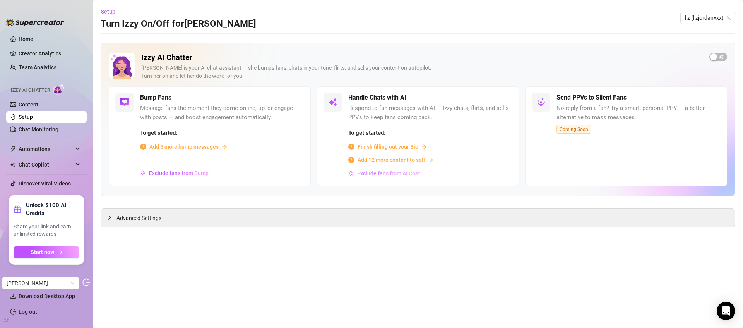
click at [393, 174] on span "Exclude fans from AI Chat" at bounding box center [388, 173] width 63 height 6
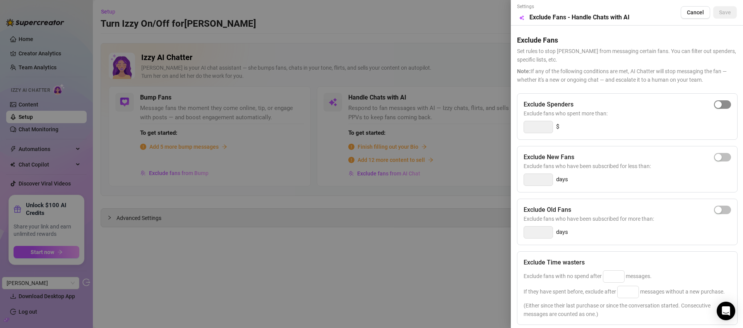
click at [717, 106] on span "button" at bounding box center [722, 104] width 17 height 9
click at [536, 128] on input "300" at bounding box center [538, 127] width 29 height 12
type input "100"
click at [718, 210] on span "button" at bounding box center [722, 209] width 17 height 9
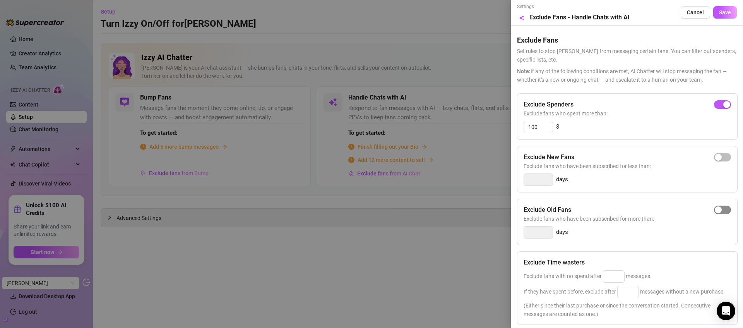
type input "14"
click at [715, 209] on button "button" at bounding box center [722, 209] width 17 height 9
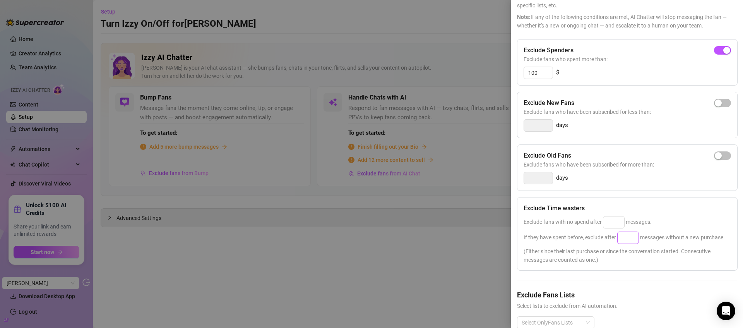
scroll to position [85, 0]
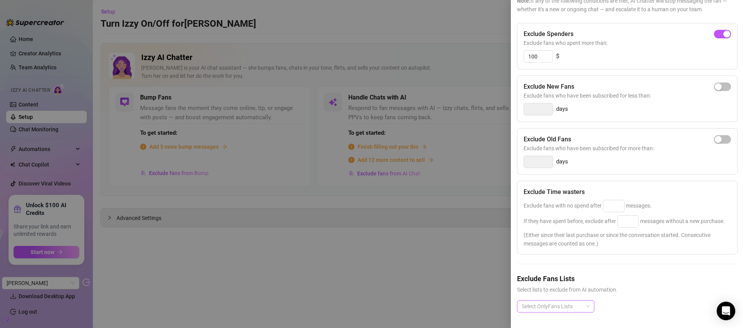
click at [546, 306] on div "Select OnlyFans Lists" at bounding box center [555, 306] width 77 height 12
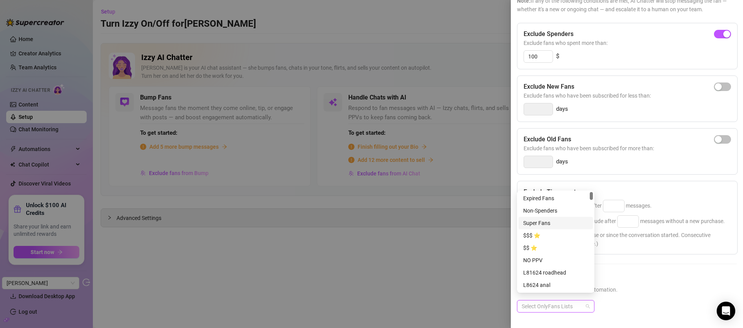
click at [544, 222] on div "Super Fans" at bounding box center [555, 223] width 65 height 9
click at [543, 235] on div "$$$ ⭐" at bounding box center [555, 235] width 65 height 9
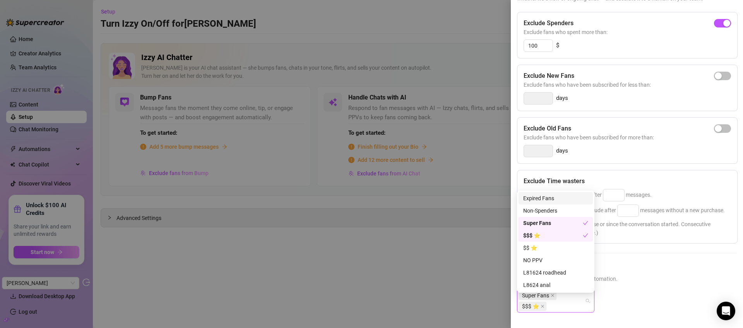
click at [618, 260] on div "Exclude Spenders Exclude fans who spent more than: 100 $ Exclude New Fans Exclu…" at bounding box center [627, 168] width 220 height 313
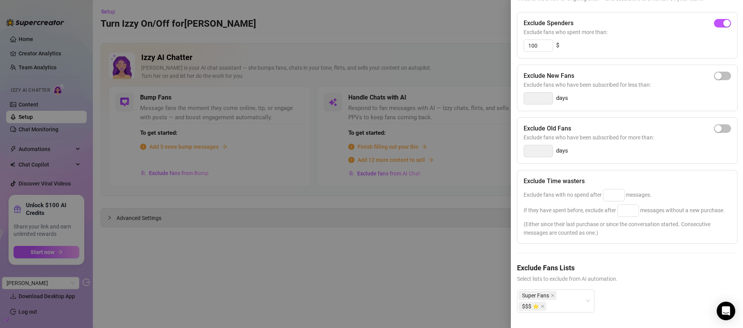
click at [453, 60] on div at bounding box center [371, 164] width 743 height 328
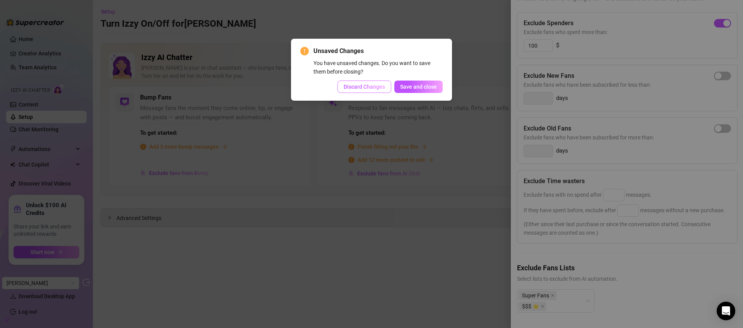
click at [362, 89] on span "Discard Changes" at bounding box center [364, 87] width 41 height 6
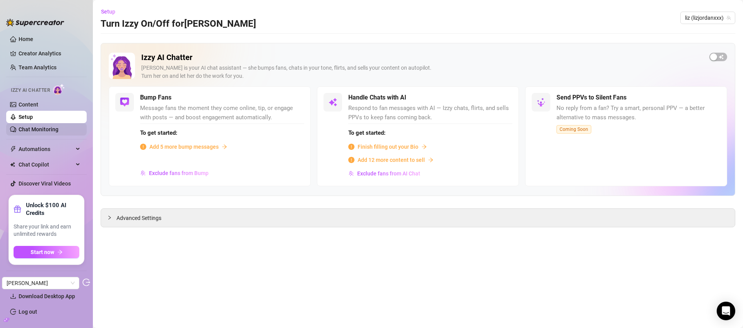
click at [19, 130] on link "Chat Monitoring" at bounding box center [39, 129] width 40 height 6
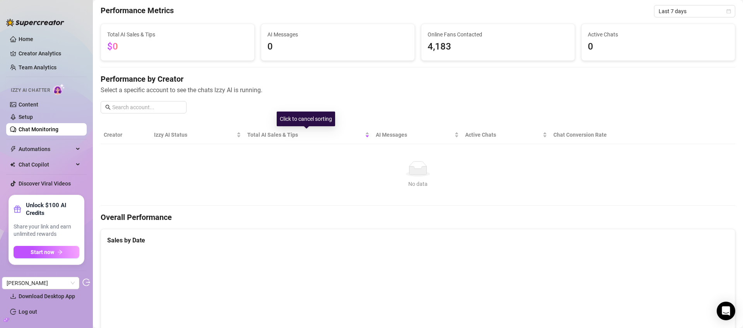
scroll to position [27, 0]
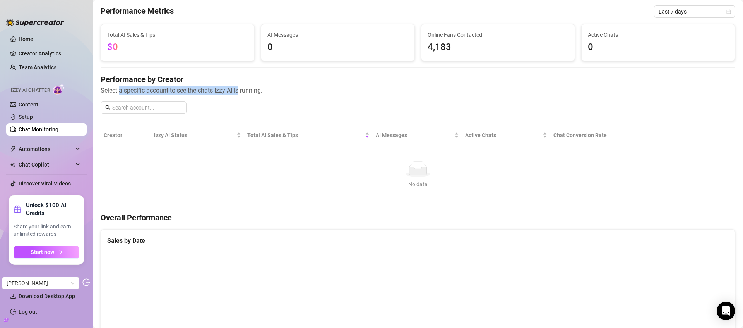
drag, startPoint x: 118, startPoint y: 90, endPoint x: 240, endPoint y: 88, distance: 121.9
click at [240, 88] on span "Select a specific account to see the chats Izzy AI is running." at bounding box center [418, 91] width 635 height 10
click at [54, 64] on link "Team Analytics" at bounding box center [38, 67] width 38 height 6
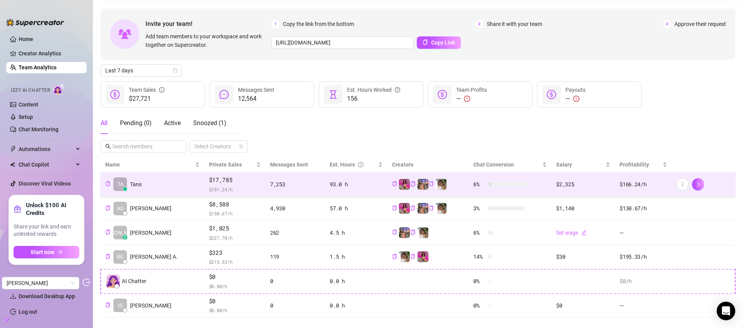
click at [143, 184] on td "TA Tans" at bounding box center [153, 184] width 104 height 24
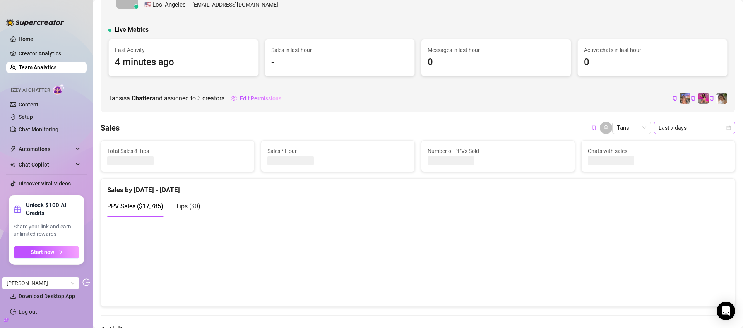
click at [671, 127] on span "Last 7 days" at bounding box center [695, 128] width 72 height 12
click at [668, 164] on div "Last 30 days" at bounding box center [688, 168] width 69 height 9
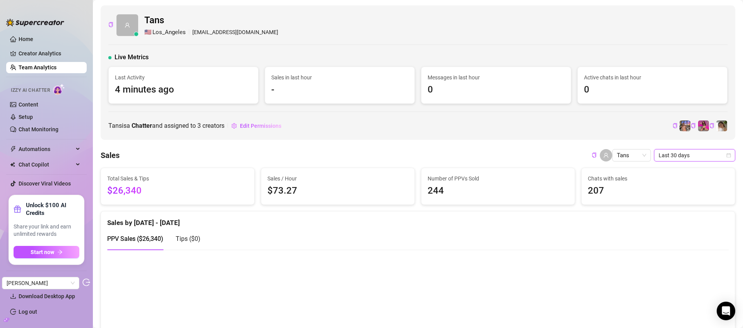
click at [43, 68] on link "Team Analytics" at bounding box center [38, 67] width 38 height 6
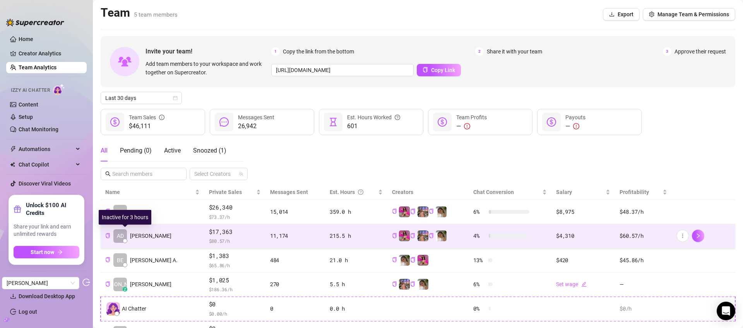
click at [141, 235] on span "Adam" at bounding box center [150, 235] width 41 height 9
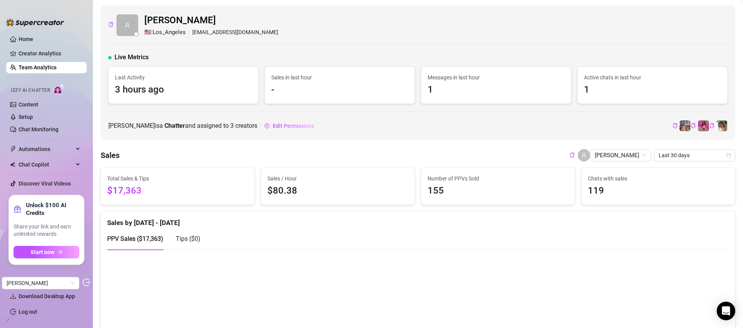
click at [45, 67] on link "Team Analytics" at bounding box center [38, 67] width 38 height 6
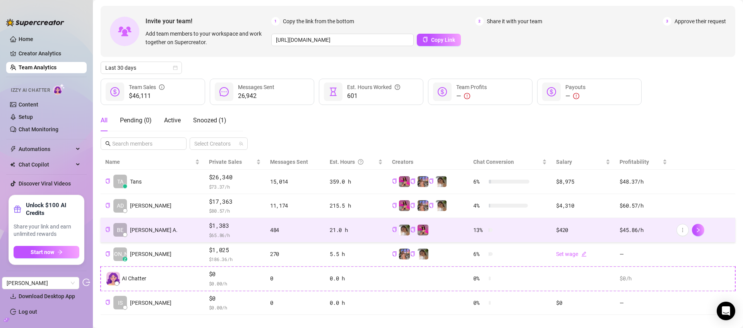
scroll to position [40, 0]
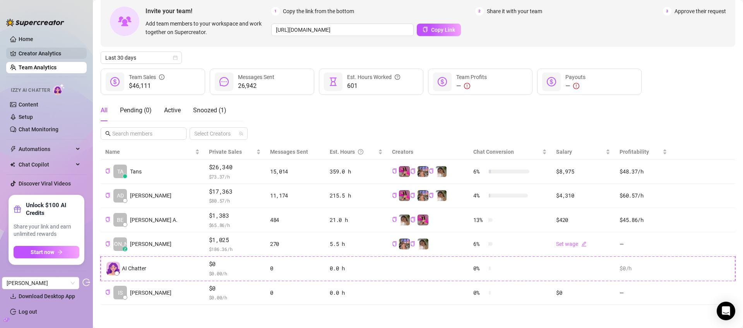
click at [35, 50] on link "Creator Analytics" at bounding box center [50, 53] width 62 height 12
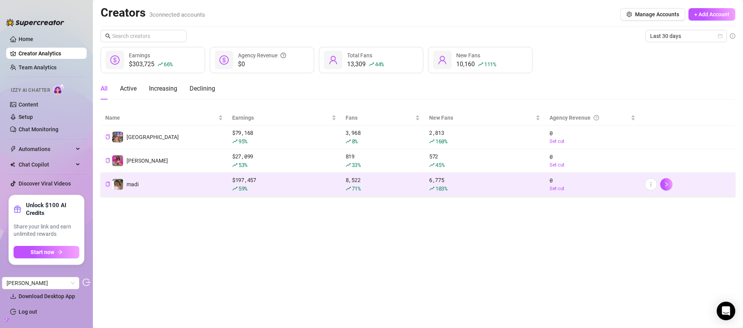
click at [168, 190] on td "madi" at bounding box center [164, 185] width 127 height 24
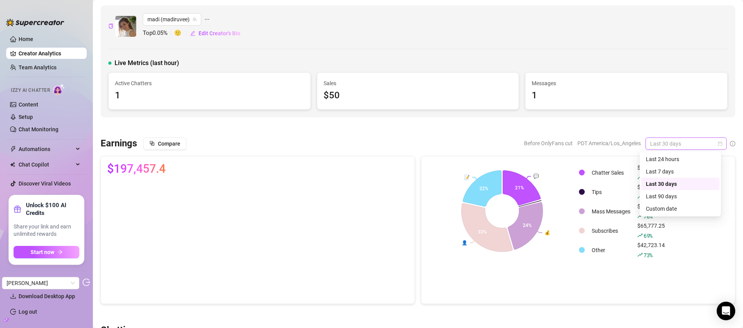
click at [671, 142] on span "Last 30 days" at bounding box center [686, 144] width 72 height 12
click at [675, 205] on div "Custom date" at bounding box center [680, 208] width 69 height 9
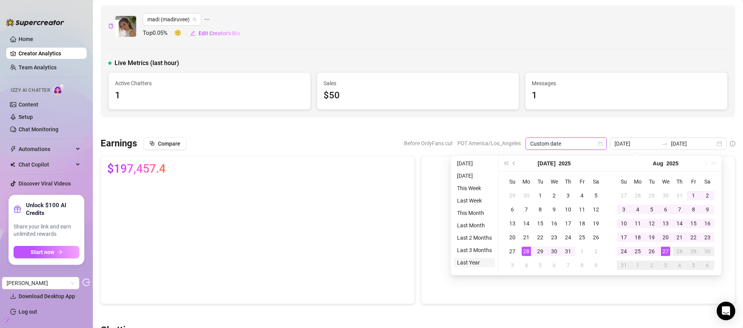
type input "2024-08-27"
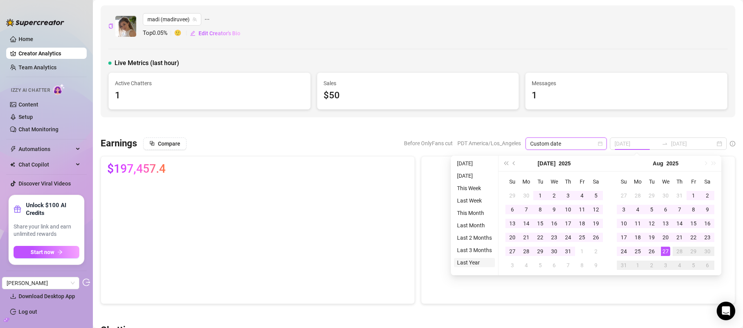
click at [470, 261] on li "Last Year" at bounding box center [474, 262] width 41 height 9
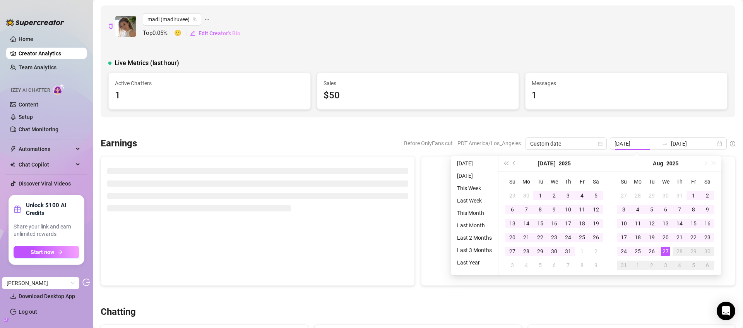
type input "2024-08-27"
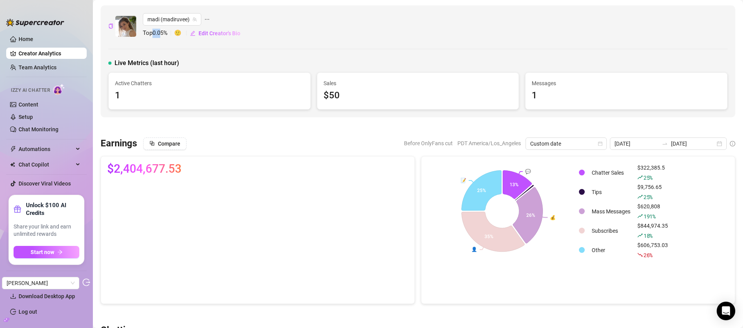
drag, startPoint x: 154, startPoint y: 33, endPoint x: 163, endPoint y: 35, distance: 8.8
click at [163, 35] on span "Top 0.05 %" at bounding box center [158, 33] width 31 height 9
click at [155, 33] on span "Top 0.05 %" at bounding box center [158, 33] width 31 height 9
drag, startPoint x: 153, startPoint y: 32, endPoint x: 166, endPoint y: 37, distance: 14.0
click at [166, 35] on span "Top 0.05 %" at bounding box center [158, 33] width 31 height 9
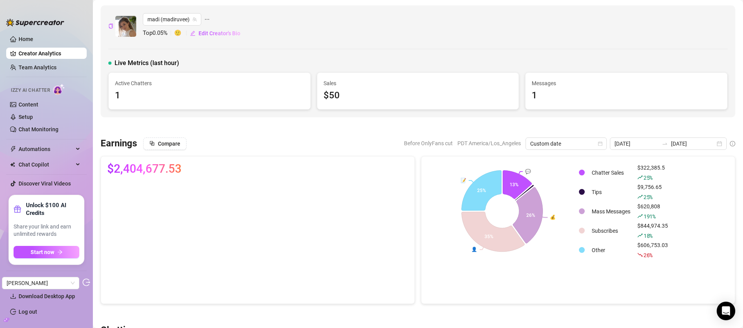
click at [571, 286] on div "💬 💰 👤 📝 13% 26% 35% 25% Chatter Sales $322,385.5 25 % Tips $9,756.65 25 % Mass …" at bounding box center [578, 230] width 314 height 148
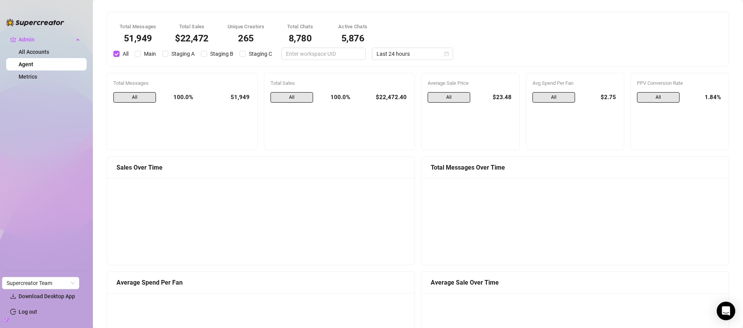
click at [33, 63] on link "Agent" at bounding box center [26, 64] width 15 height 6
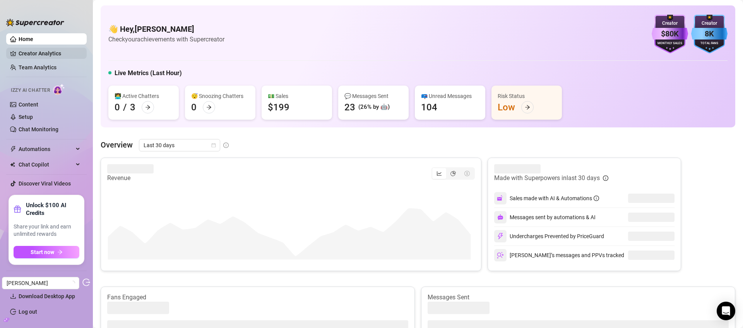
click at [51, 53] on link "Creator Analytics" at bounding box center [50, 53] width 62 height 12
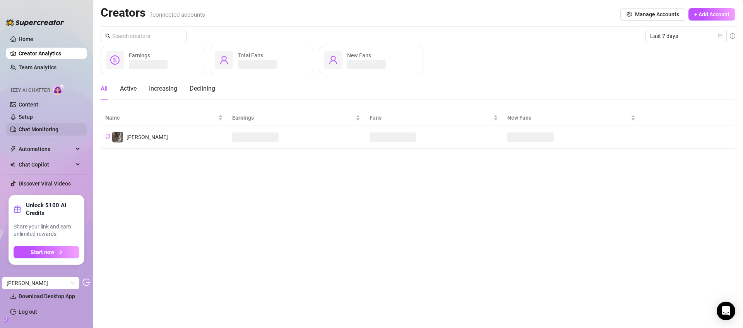
click at [41, 128] on link "Chat Monitoring" at bounding box center [39, 129] width 40 height 6
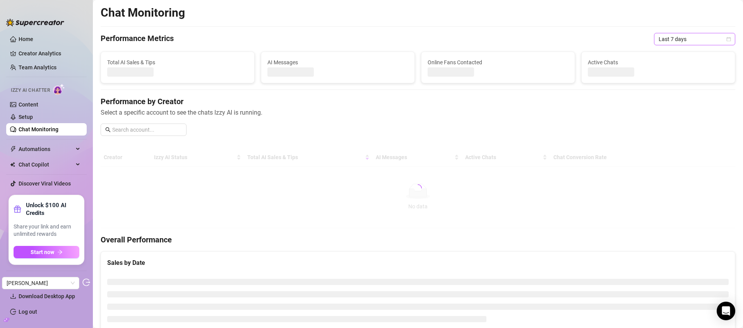
click at [684, 39] on span "Last 7 days" at bounding box center [695, 39] width 72 height 12
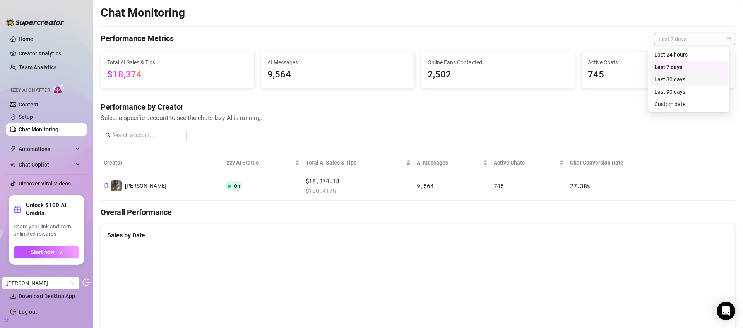
click at [678, 77] on div "Last 30 days" at bounding box center [688, 79] width 69 height 9
